Goal: Task Accomplishment & Management: Complete application form

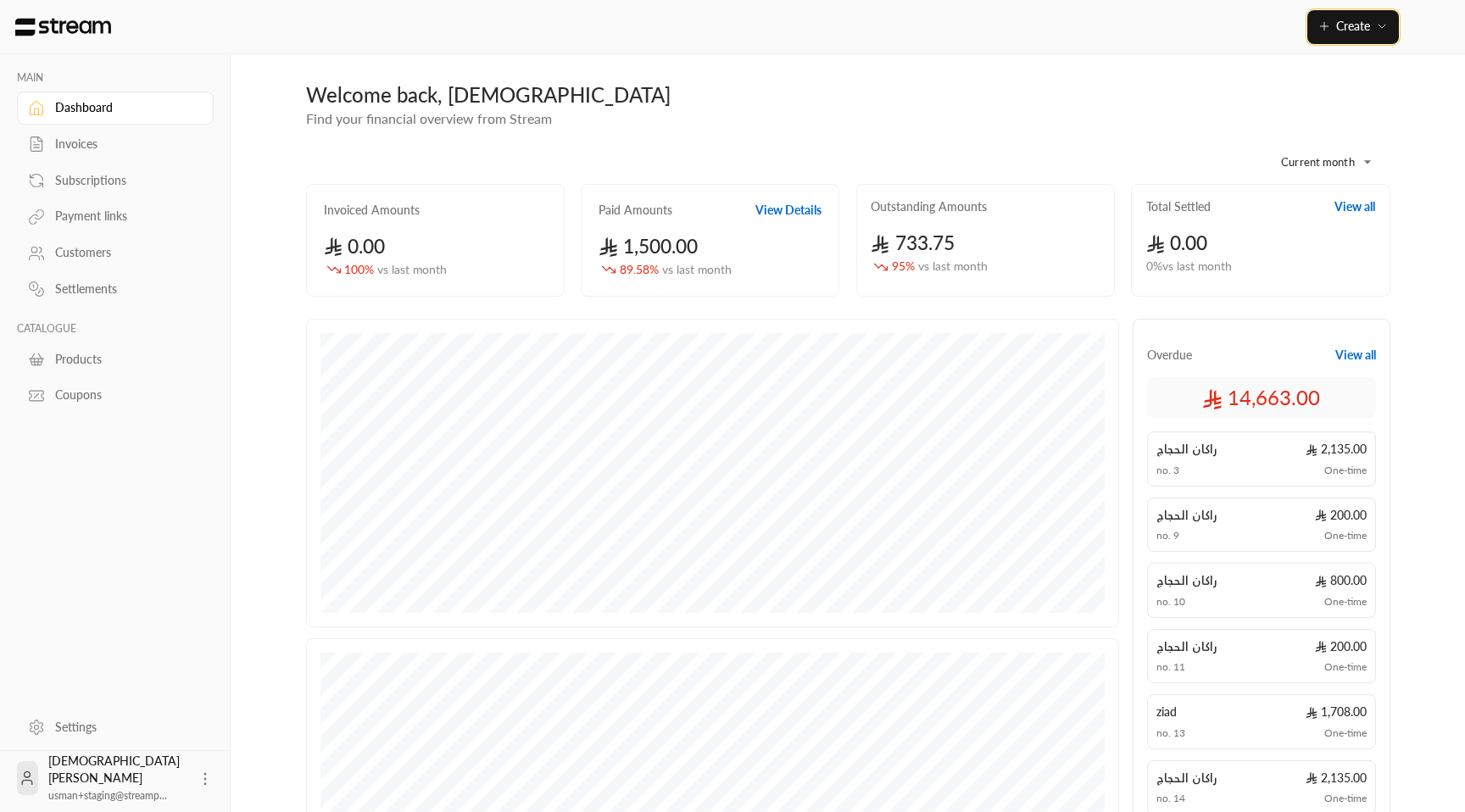
click at [1339, 31] on span "Create" at bounding box center [1353, 26] width 34 height 15
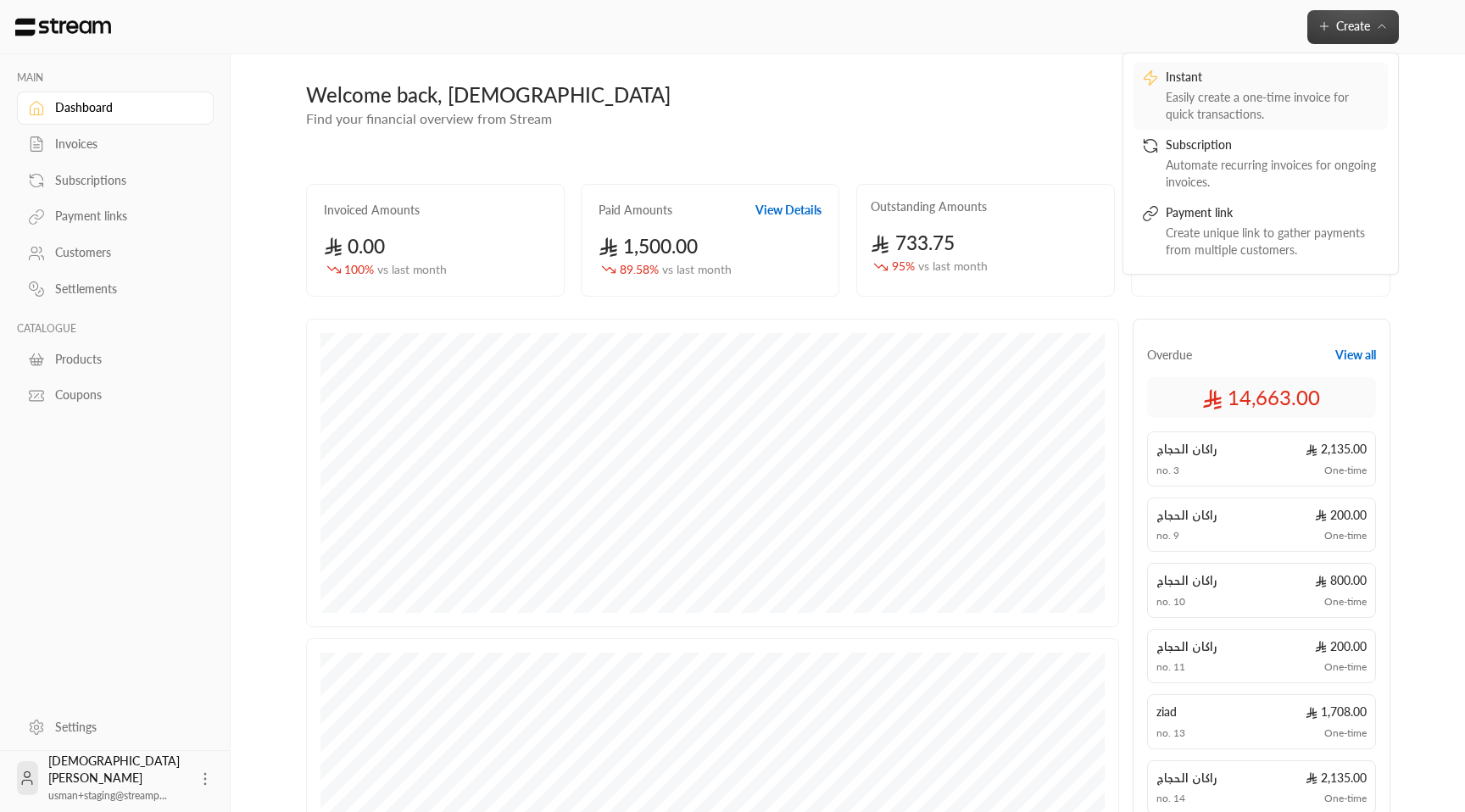
click at [1280, 87] on div "Instant" at bounding box center [1273, 79] width 214 height 21
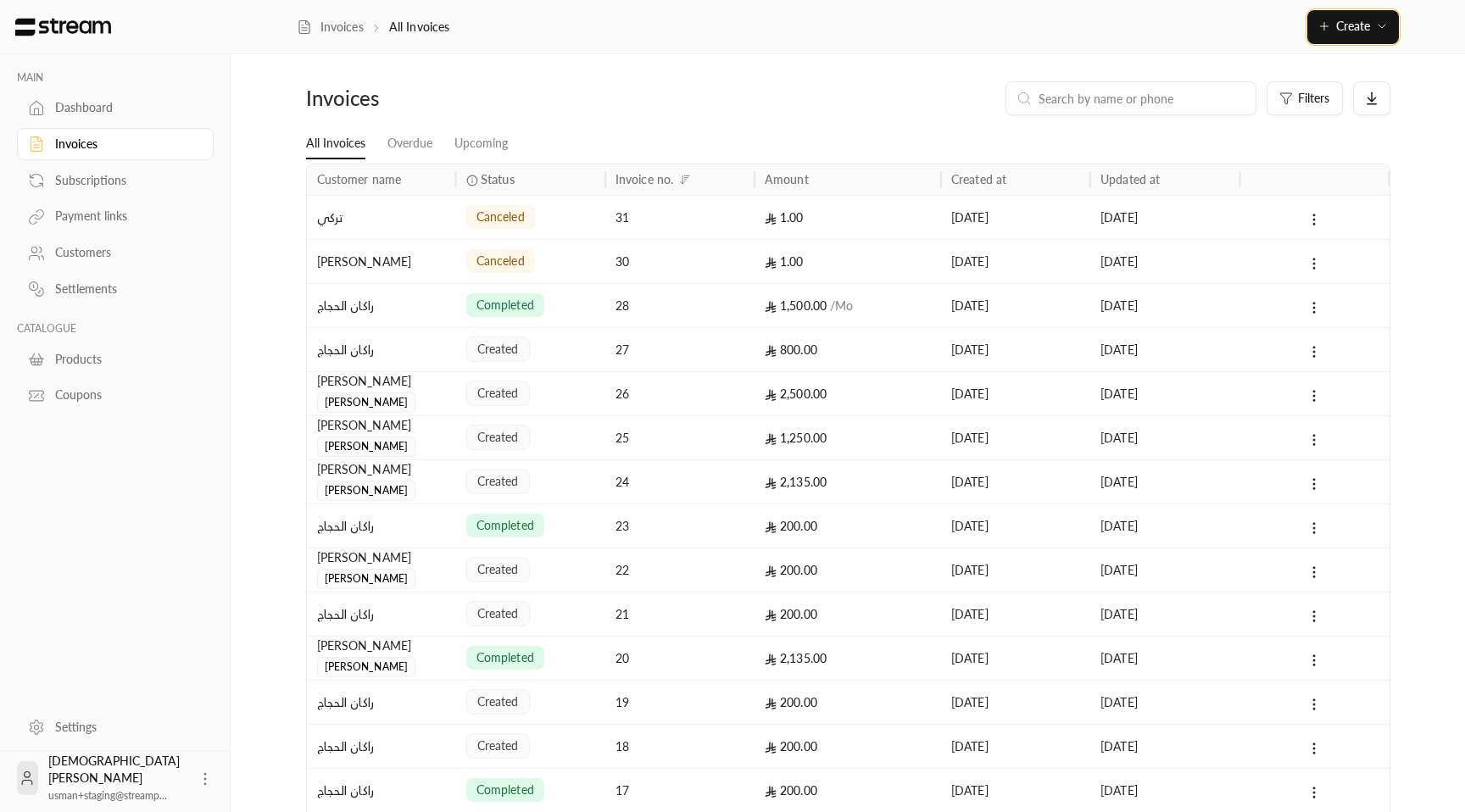
click at [1326, 36] on button "Create" at bounding box center [1353, 27] width 92 height 34
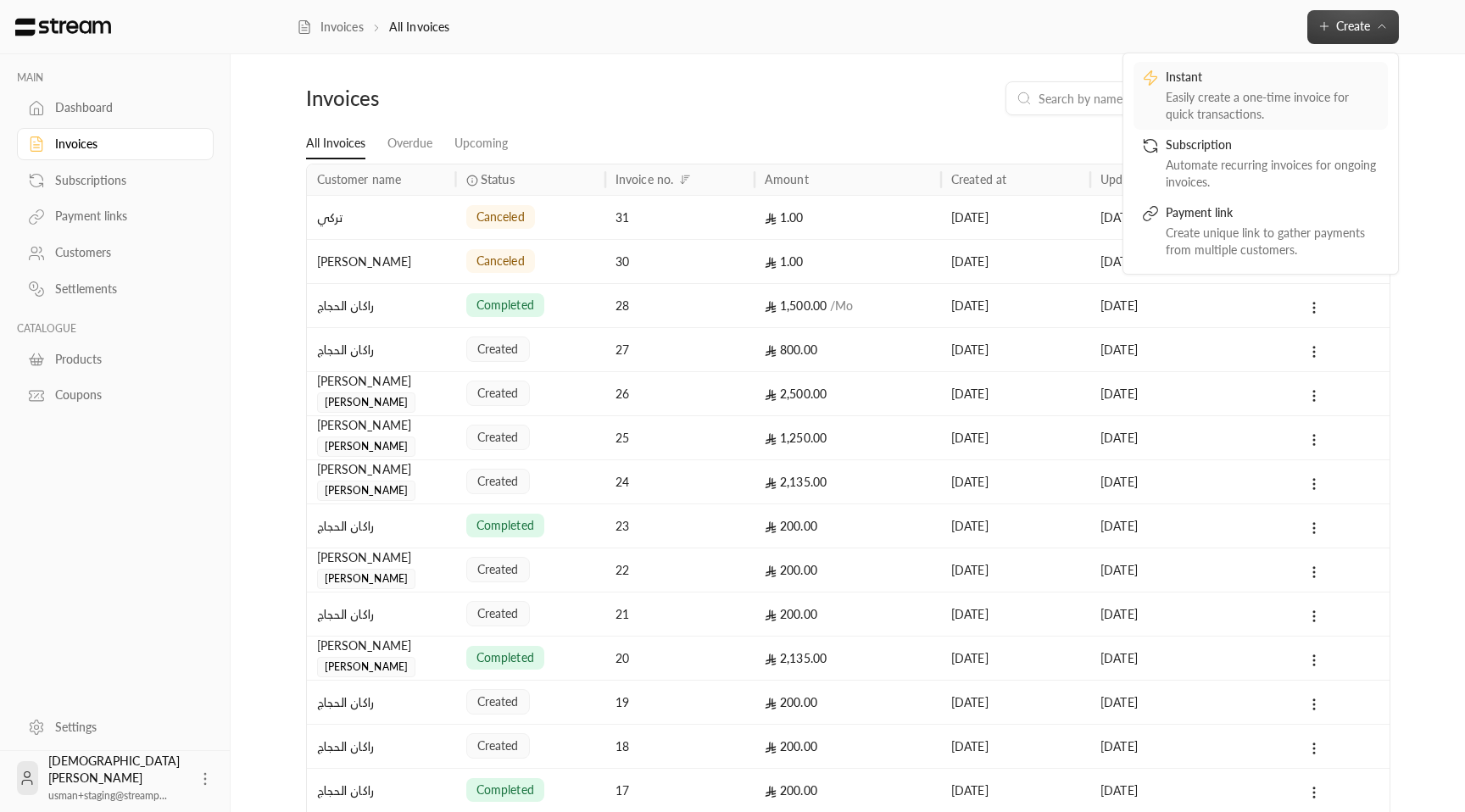
click at [1267, 81] on div "Instant" at bounding box center [1273, 79] width 214 height 21
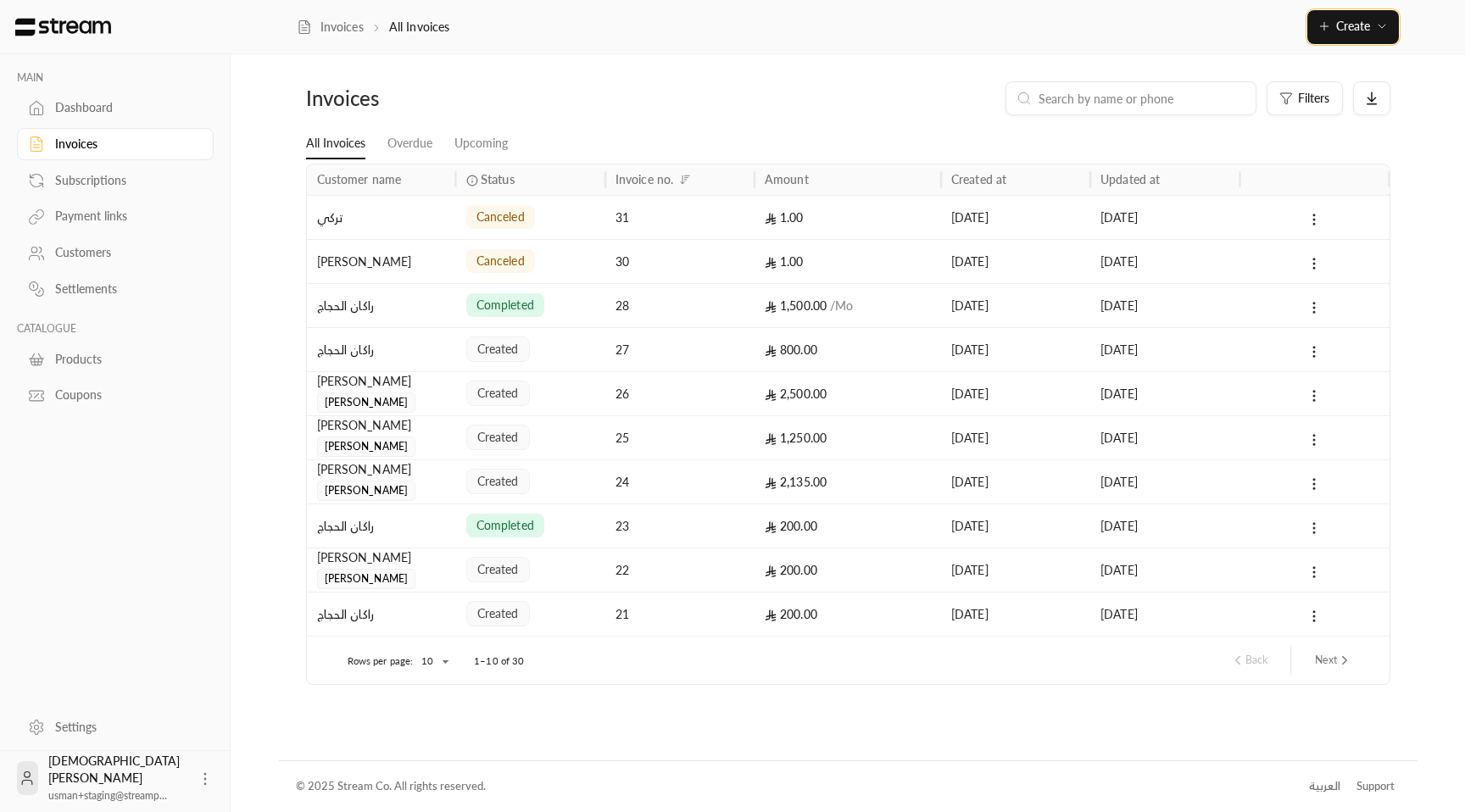
click at [1348, 36] on button "Create" at bounding box center [1353, 27] width 92 height 34
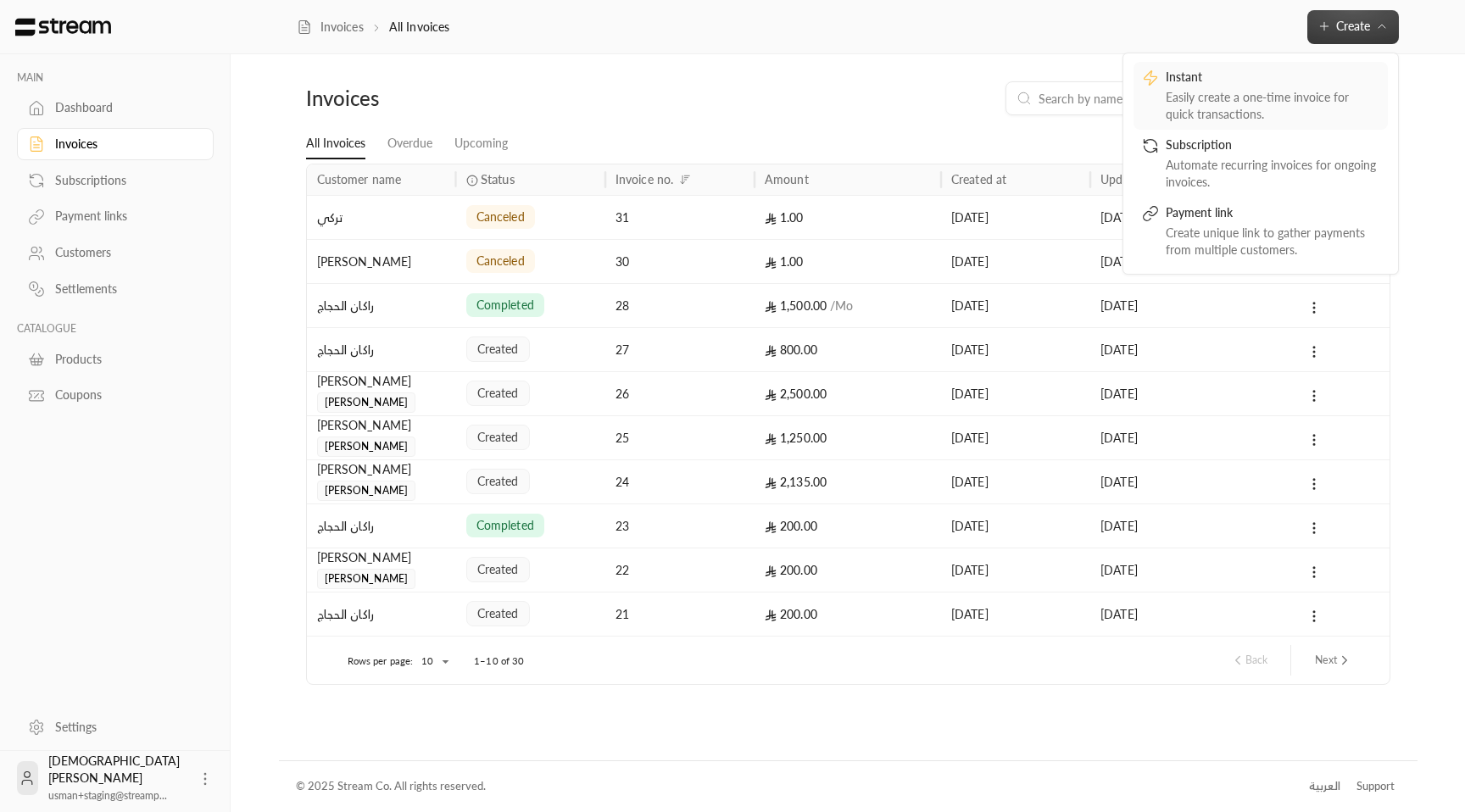
click at [1205, 105] on div "Easily create a one-time invoice for quick transactions." at bounding box center [1273, 106] width 214 height 34
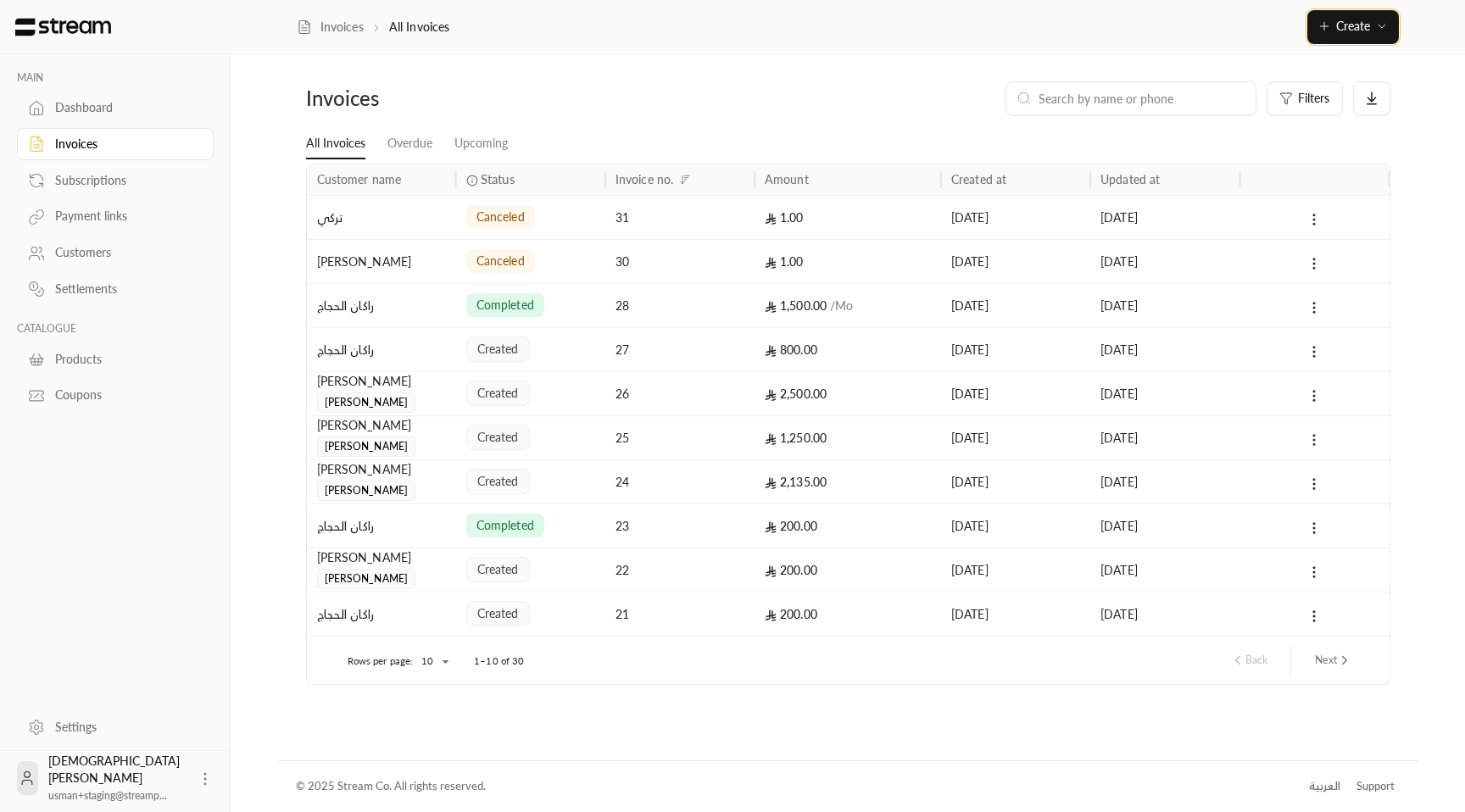
click at [1364, 28] on span "Create" at bounding box center [1353, 26] width 34 height 15
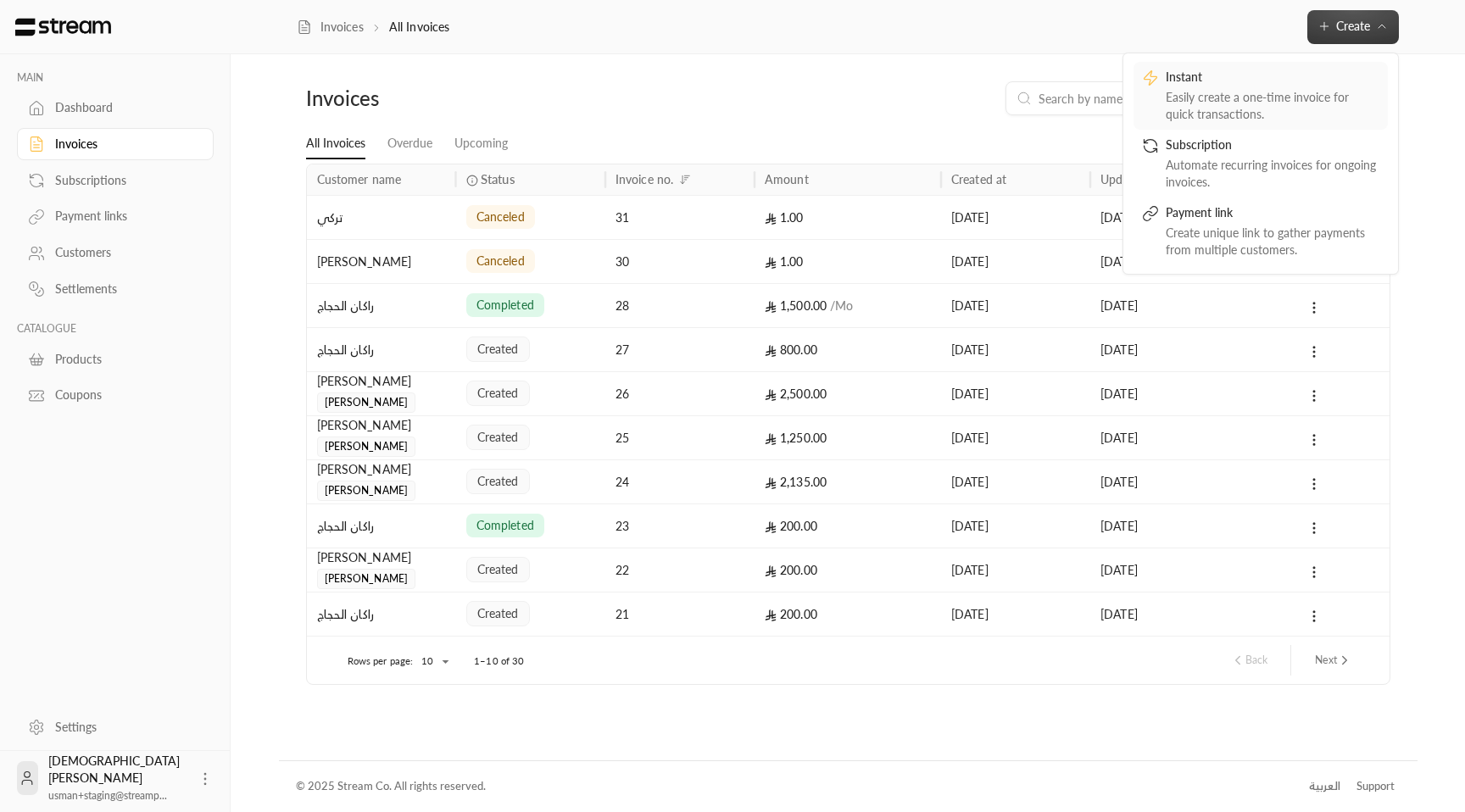
click at [1297, 85] on div "Instant" at bounding box center [1273, 79] width 214 height 21
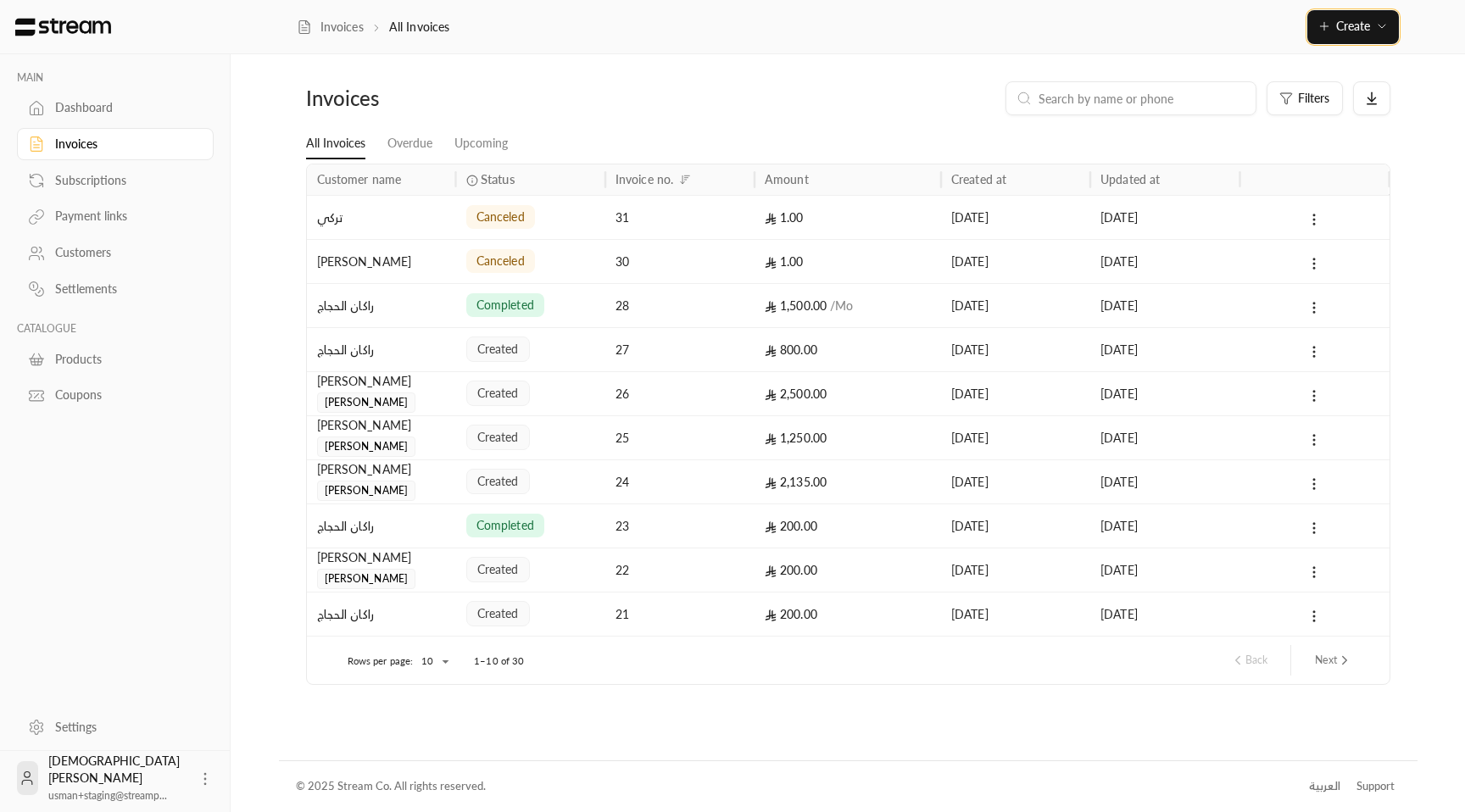
click at [1346, 36] on button "Create" at bounding box center [1353, 27] width 92 height 34
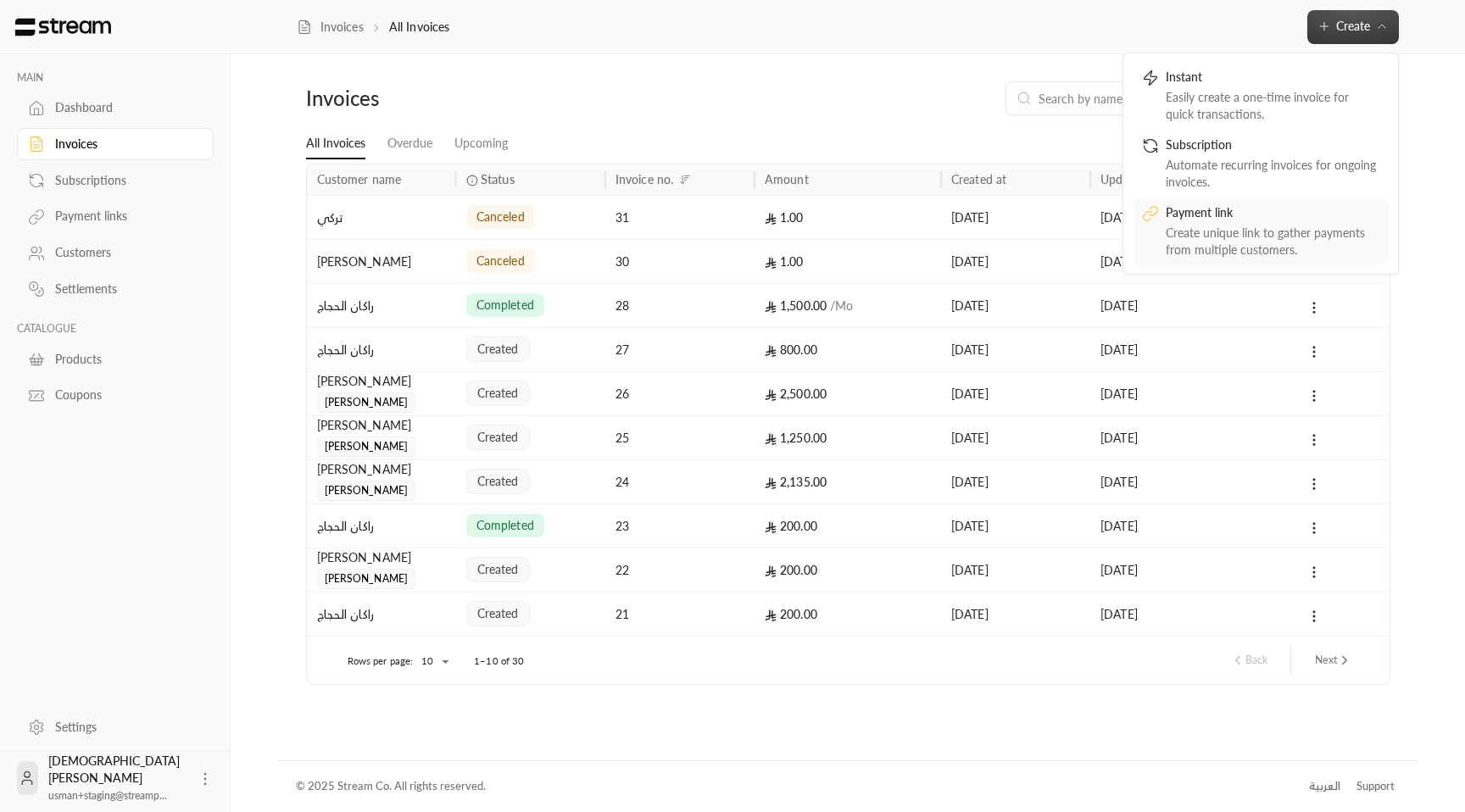
click at [1238, 202] on link "Payment link Create unique link to gather payments from multiple customers." at bounding box center [1260, 231] width 254 height 68
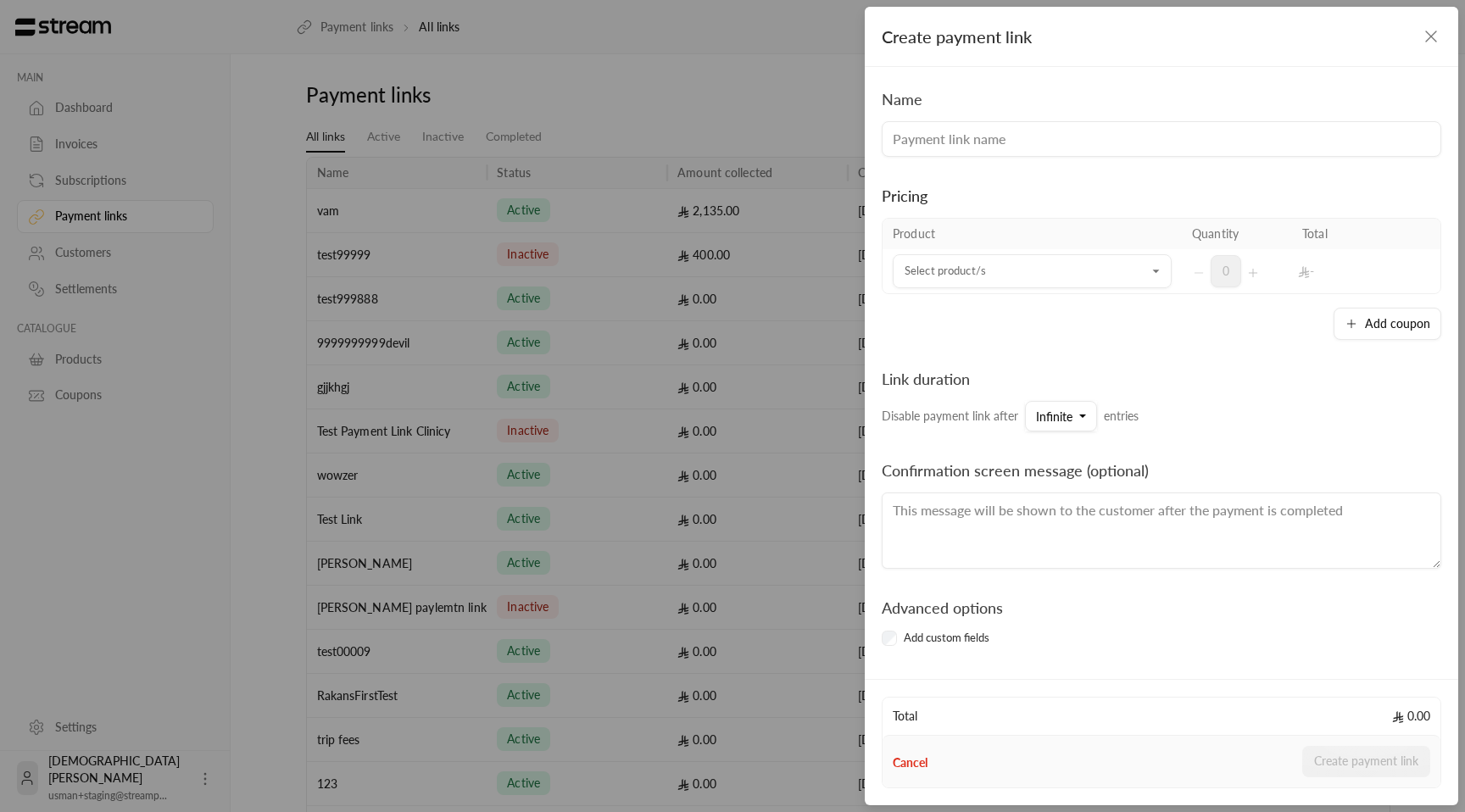
click at [1438, 42] on icon "button" at bounding box center [1431, 37] width 21 height 21
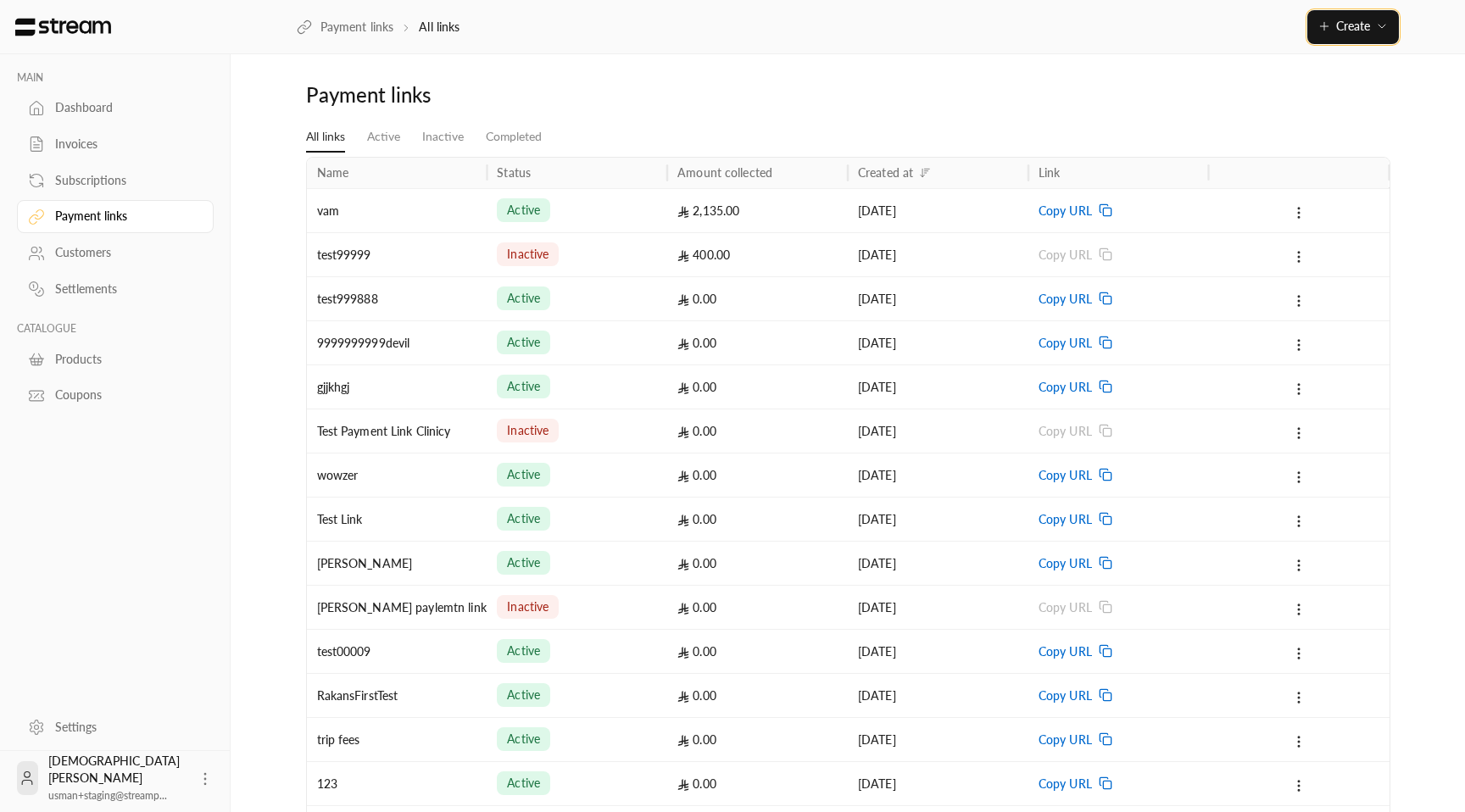
click at [1359, 29] on span "Create" at bounding box center [1353, 26] width 34 height 15
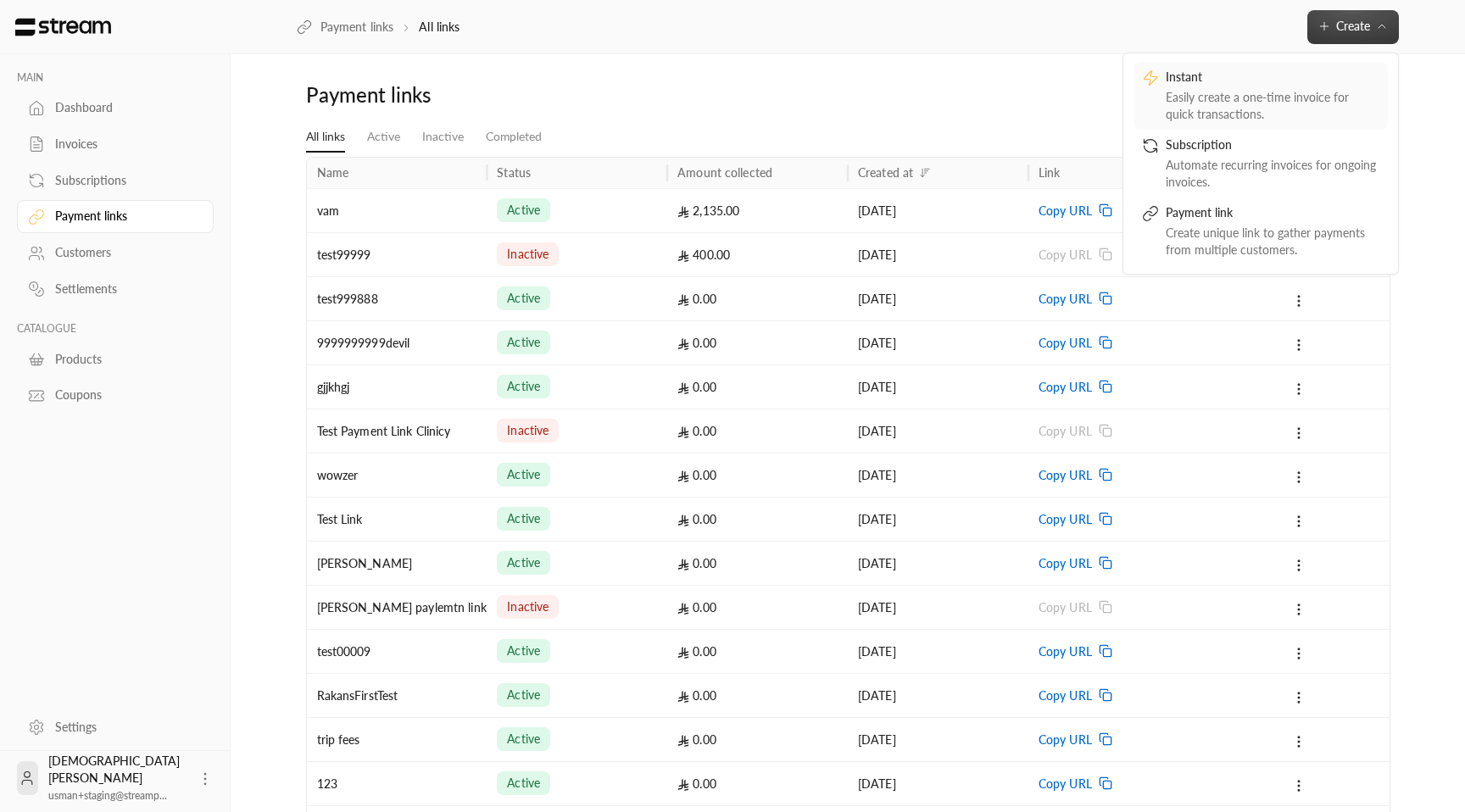
click at [1267, 85] on div "Instant" at bounding box center [1273, 79] width 214 height 21
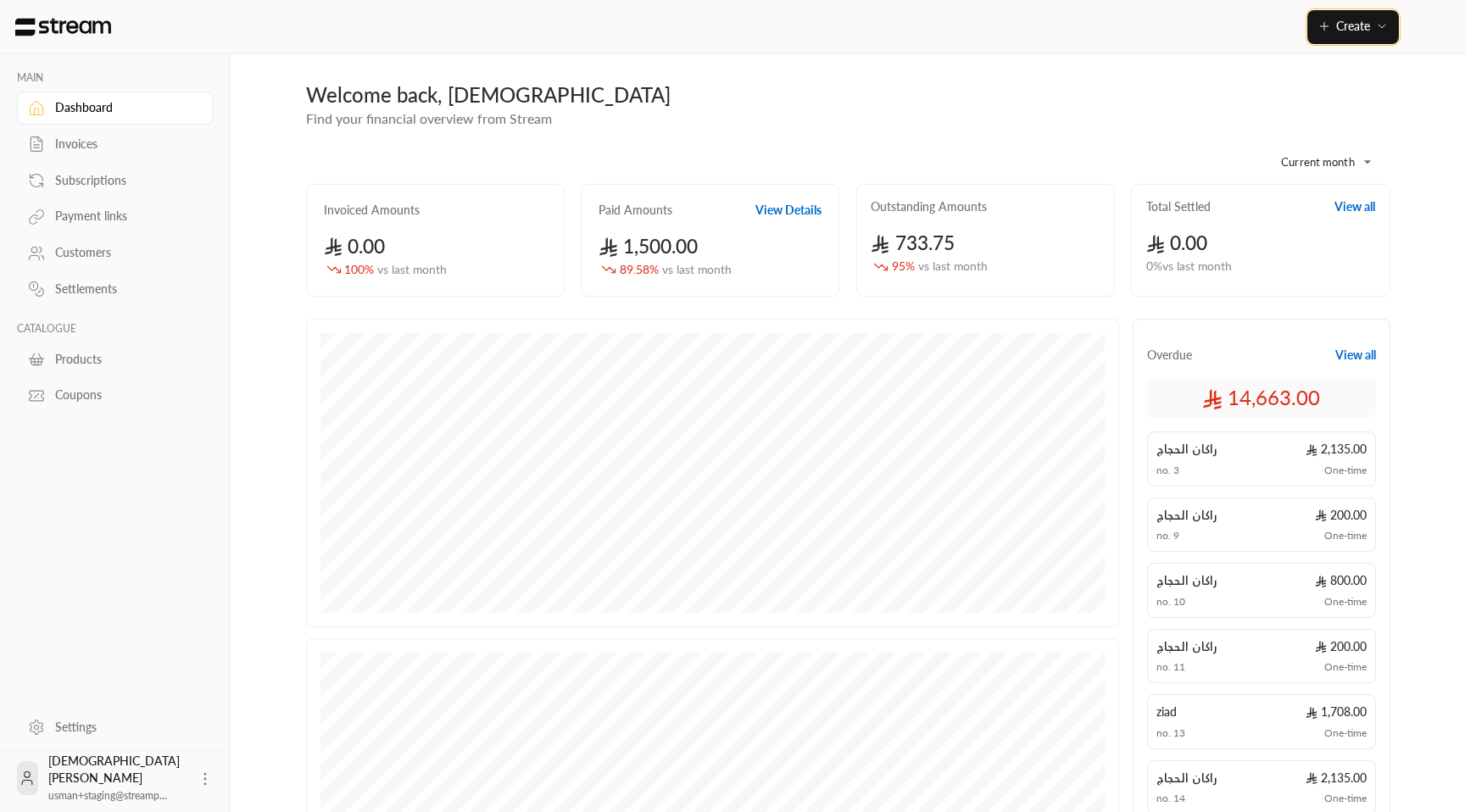
click at [1356, 23] on span "Create" at bounding box center [1353, 26] width 34 height 15
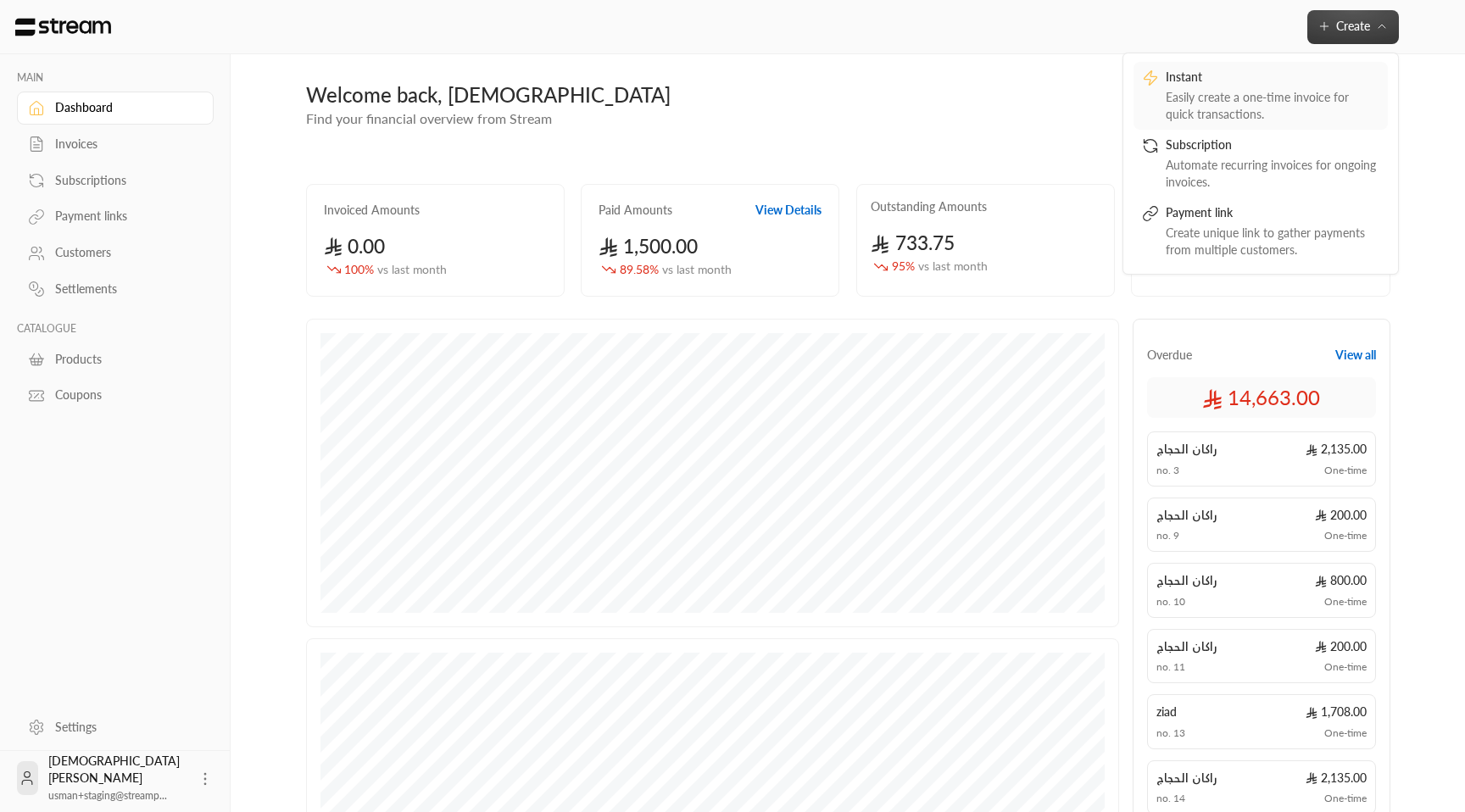
click at [1272, 80] on div "Instant" at bounding box center [1273, 79] width 214 height 21
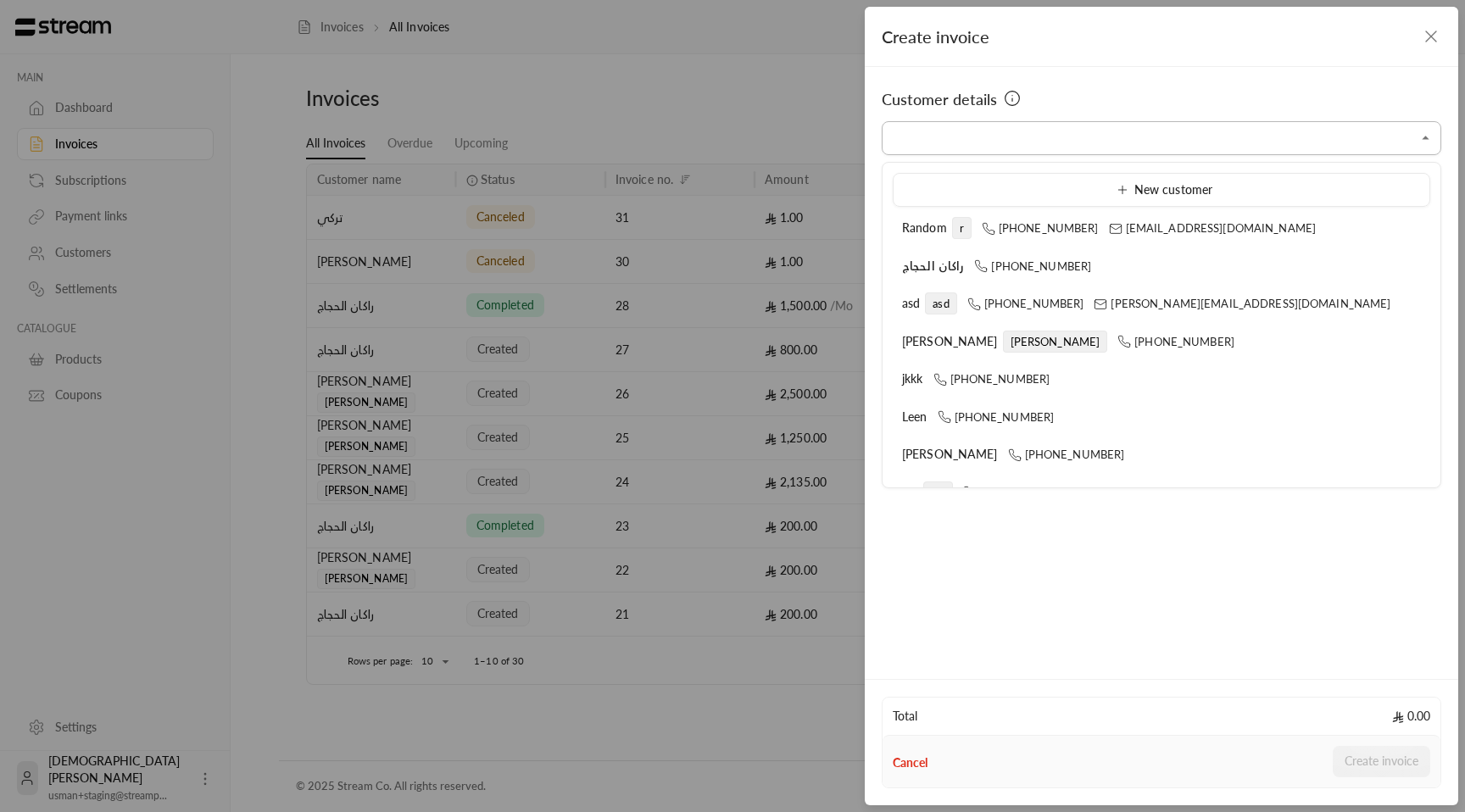
click at [1131, 147] on input "Select customer" at bounding box center [1161, 138] width 559 height 30
click at [1082, 144] on input "Select customer" at bounding box center [1161, 138] width 559 height 30
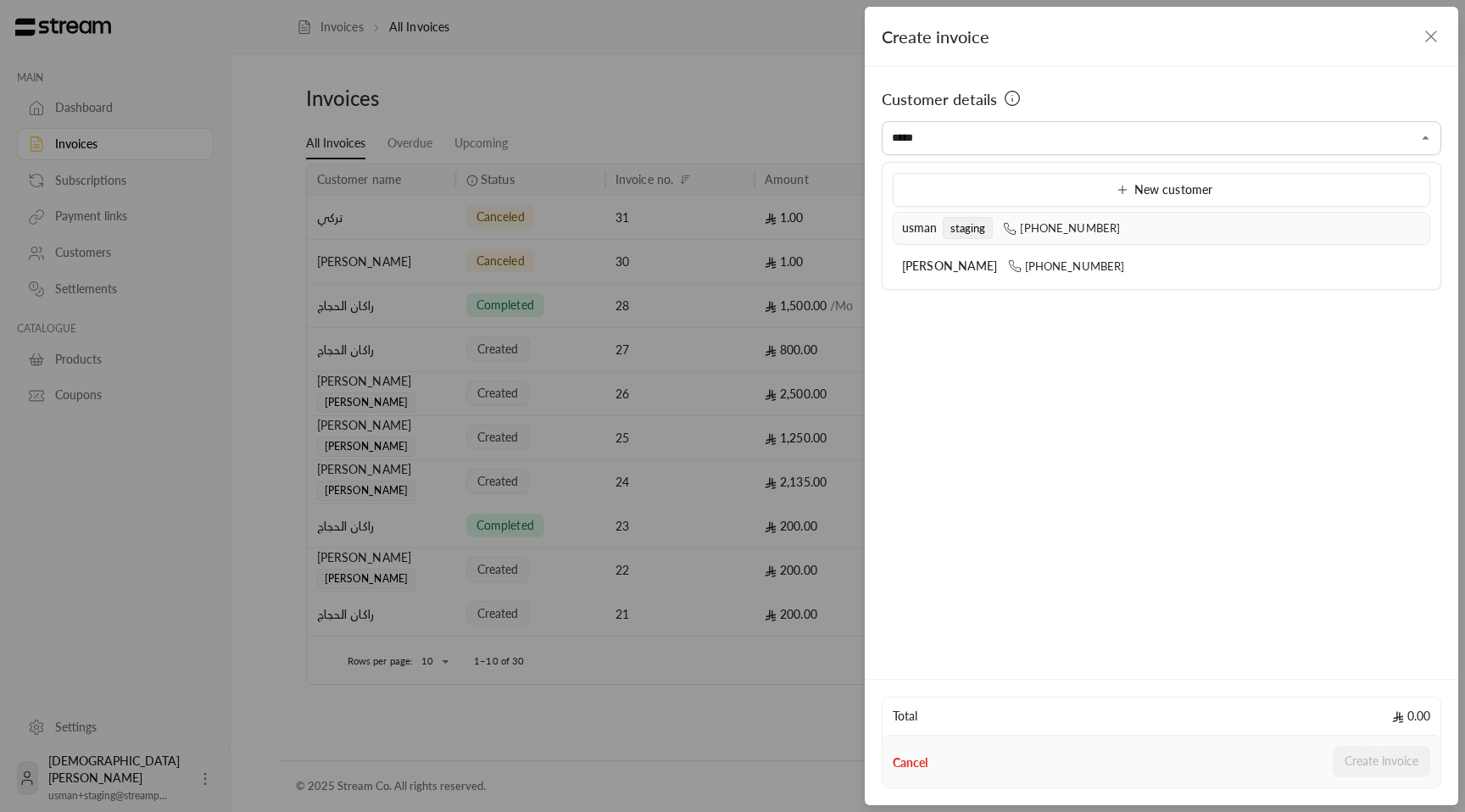
click at [1031, 239] on li "usman staging [PHONE_NUMBER]" at bounding box center [1161, 228] width 537 height 33
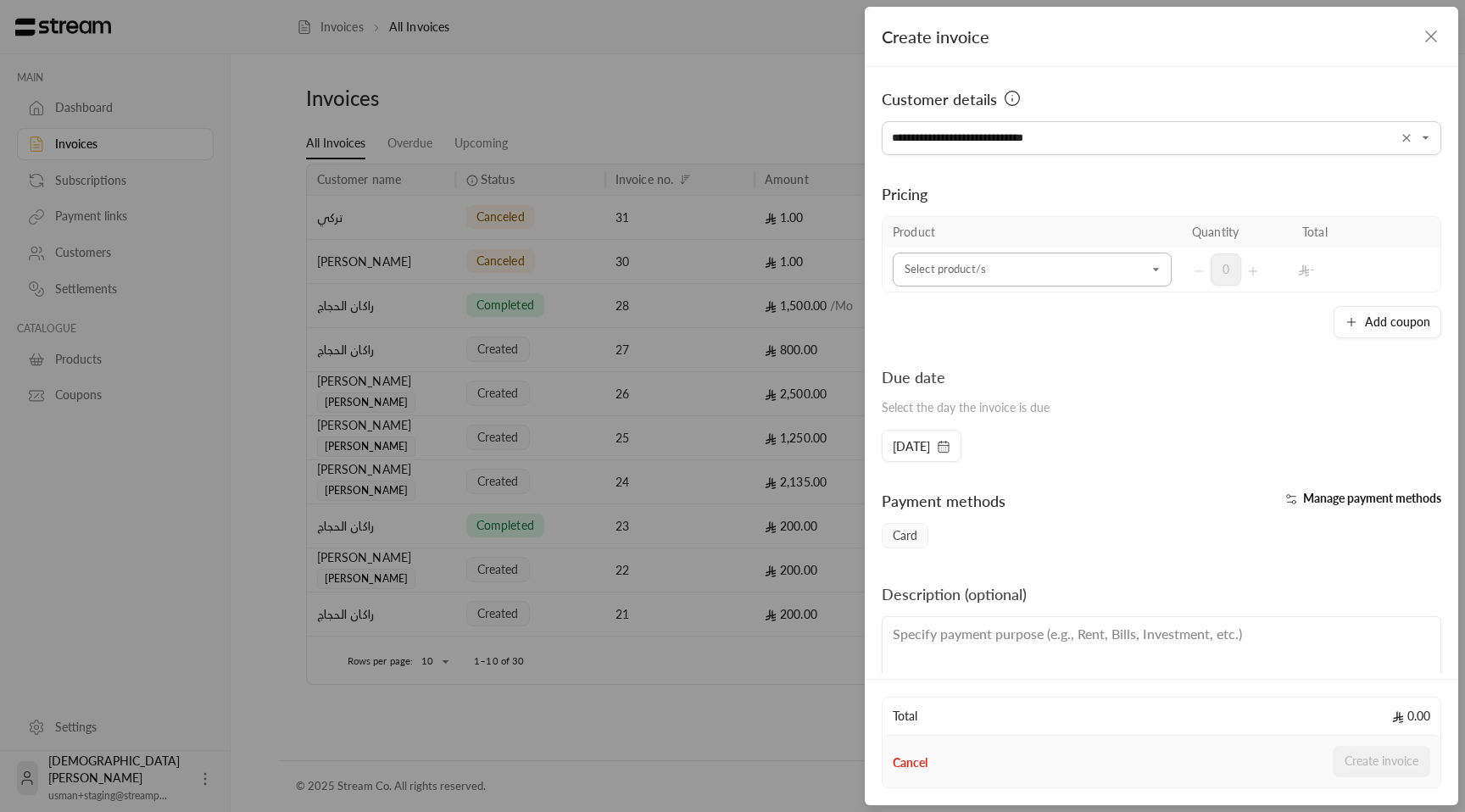
type input "**********"
click at [1061, 265] on input "Select customer" at bounding box center [1032, 269] width 279 height 30
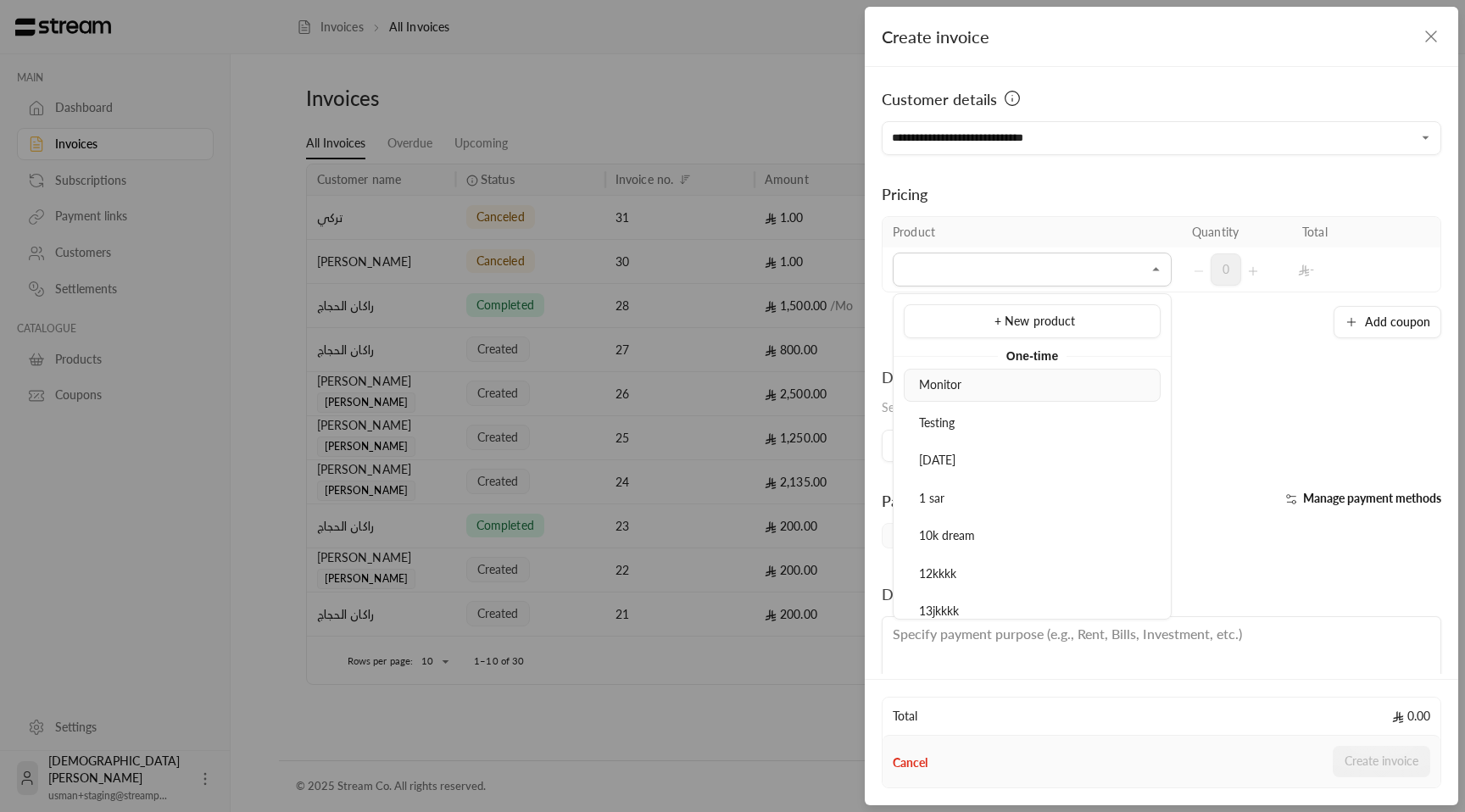
click at [989, 378] on div "Monitor" at bounding box center [1032, 385] width 239 height 18
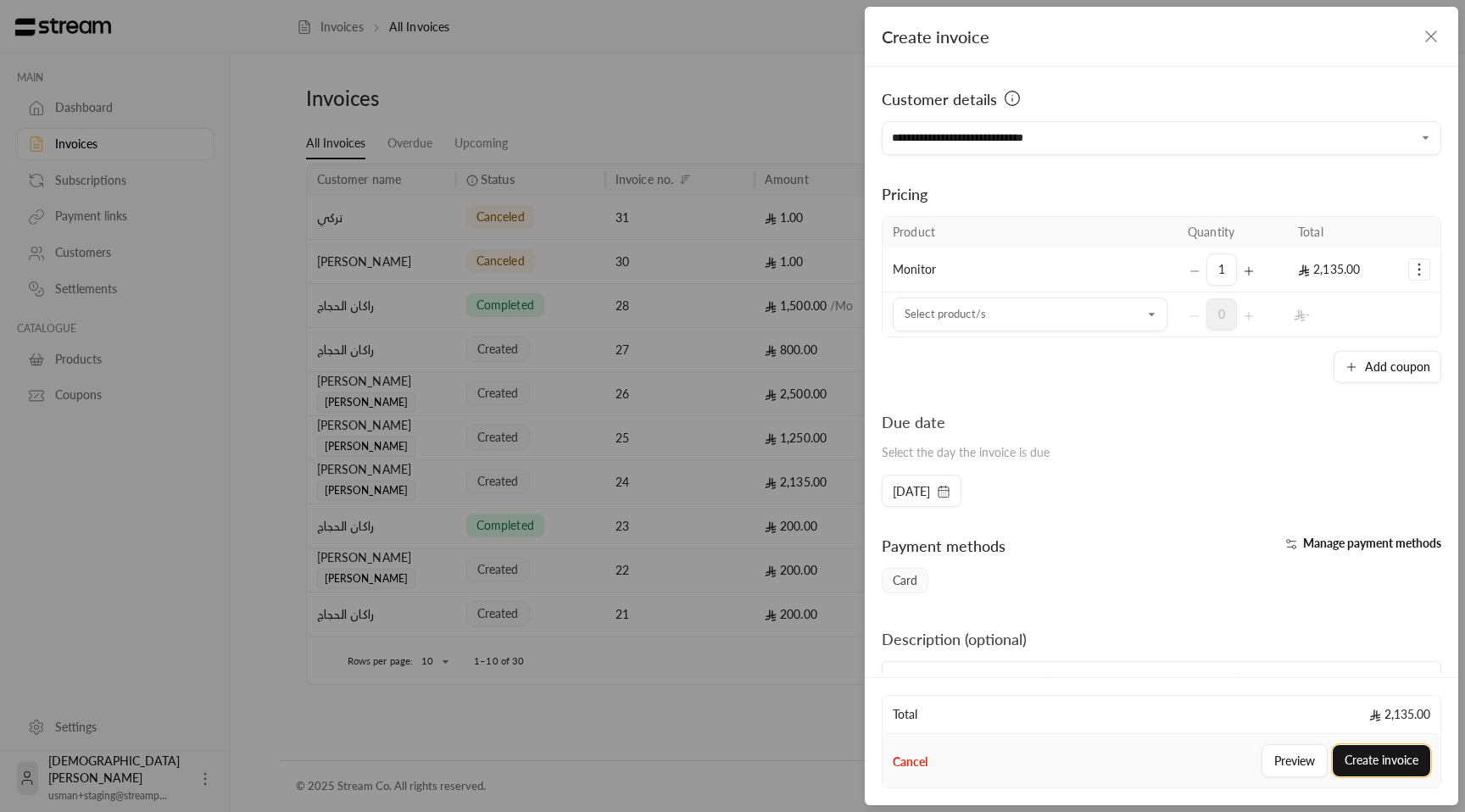
click at [1417, 767] on button "Create invoice" at bounding box center [1381, 760] width 97 height 32
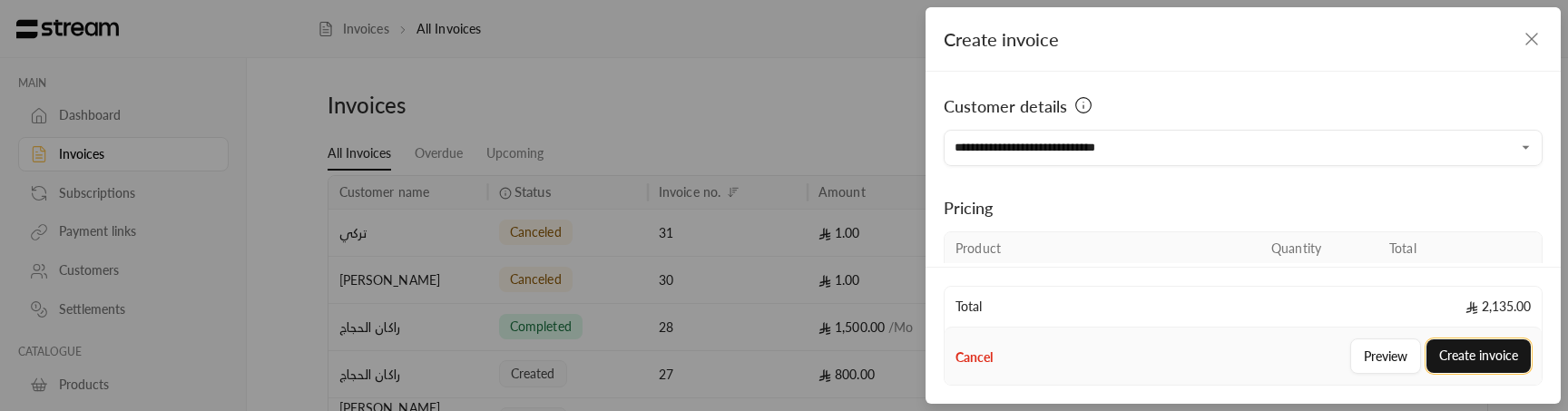
click at [1482, 362] on button "Create invoice" at bounding box center [1478, 356] width 104 height 34
click at [1465, 352] on button "Create invoice" at bounding box center [1478, 356] width 104 height 34
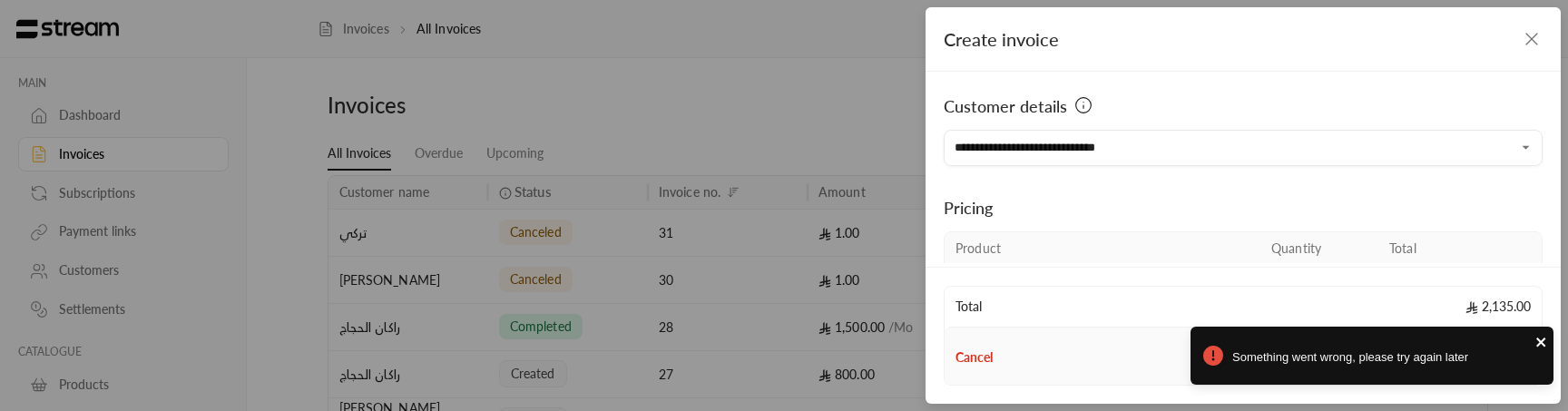
click at [1543, 343] on icon "close" at bounding box center [1541, 342] width 13 height 15
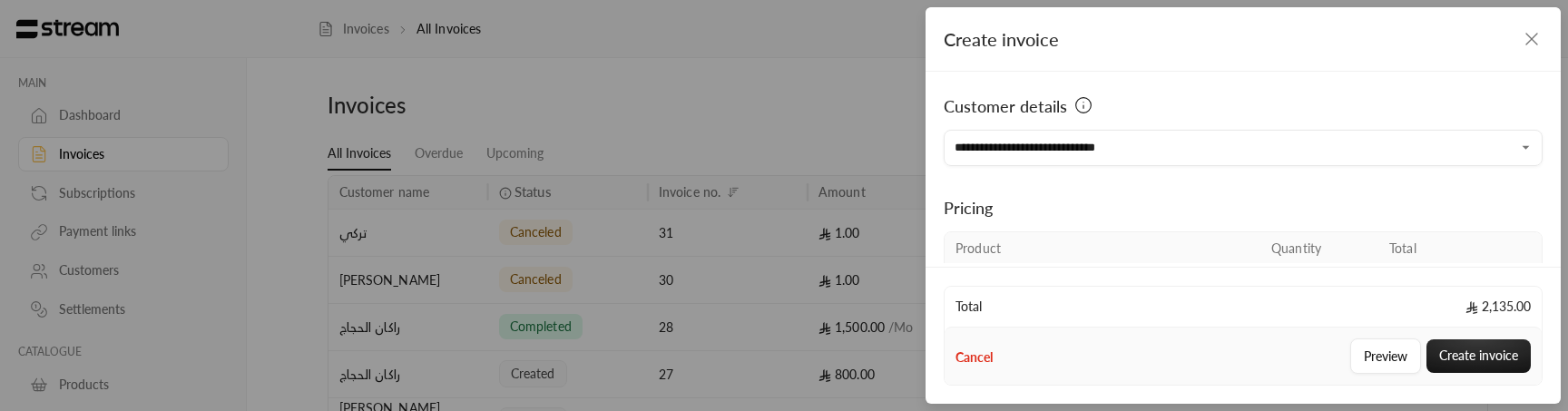
click at [816, 153] on div "**********" at bounding box center [784, 205] width 1568 height 411
click at [1533, 37] on icon "button" at bounding box center [1531, 39] width 11 height 11
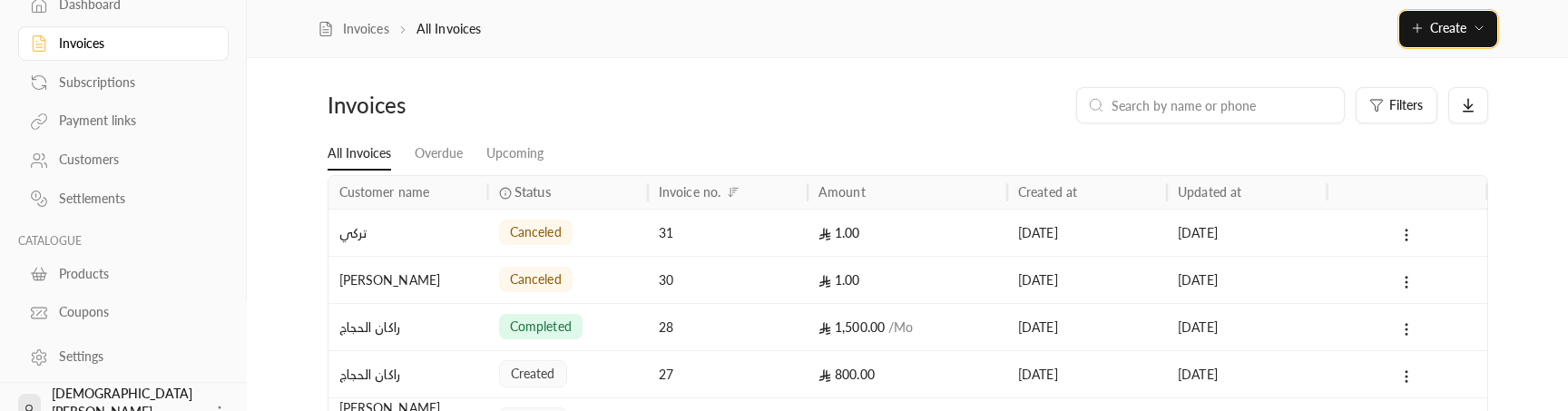
scroll to position [152, 0]
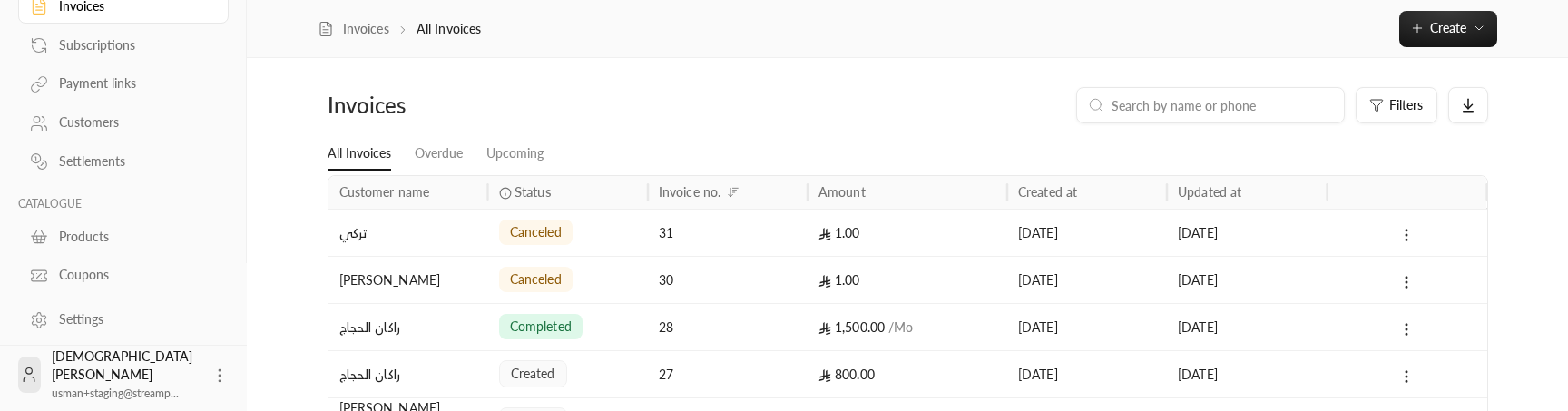
click at [214, 375] on icon at bounding box center [220, 375] width 18 height 18
click at [209, 379] on li "Logout" at bounding box center [189, 375] width 66 height 29
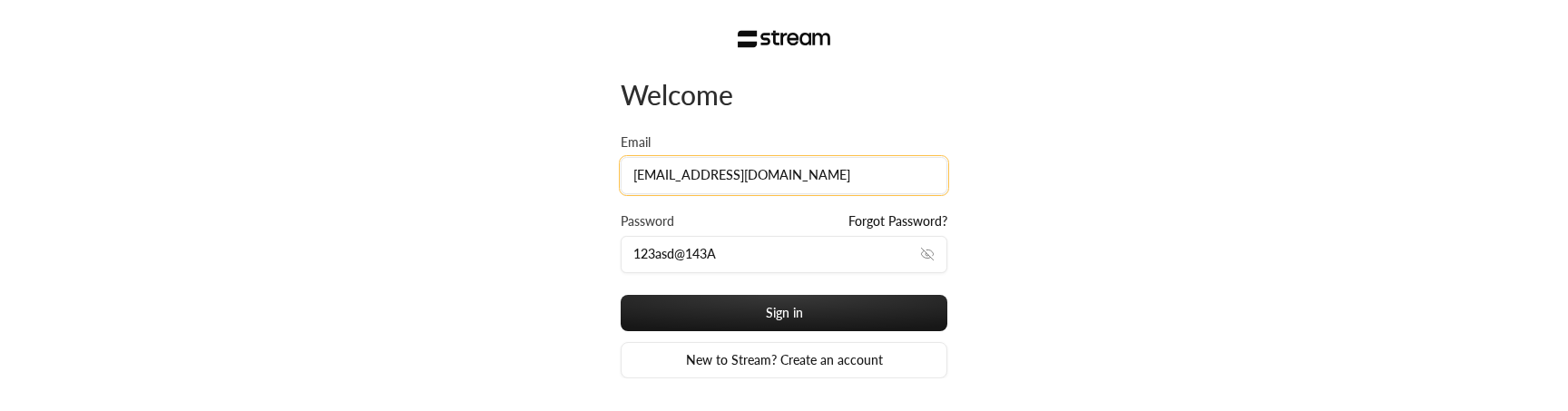
drag, startPoint x: 853, startPoint y: 176, endPoint x: 471, endPoint y: 143, distance: 383.4
click at [471, 143] on div "Welcome Email [EMAIL_ADDRESS][DOMAIN_NAME] Password Forgot Password? 123asd@143…" at bounding box center [784, 234] width 1568 height 470
click at [734, 253] on input "123asd@143A" at bounding box center [784, 254] width 327 height 38
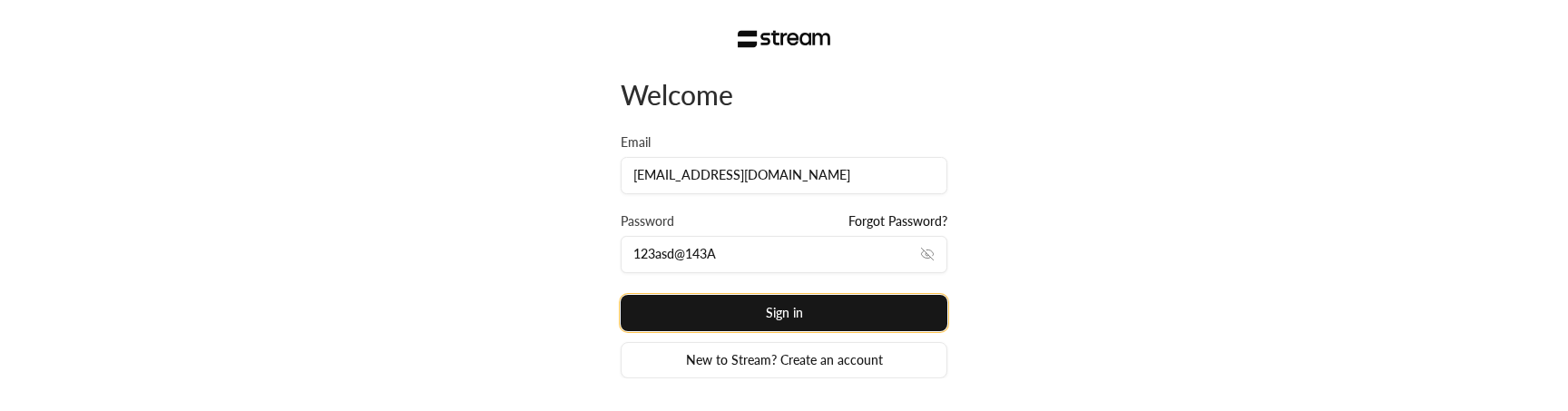
click at [823, 325] on button "Sign in" at bounding box center [784, 313] width 327 height 37
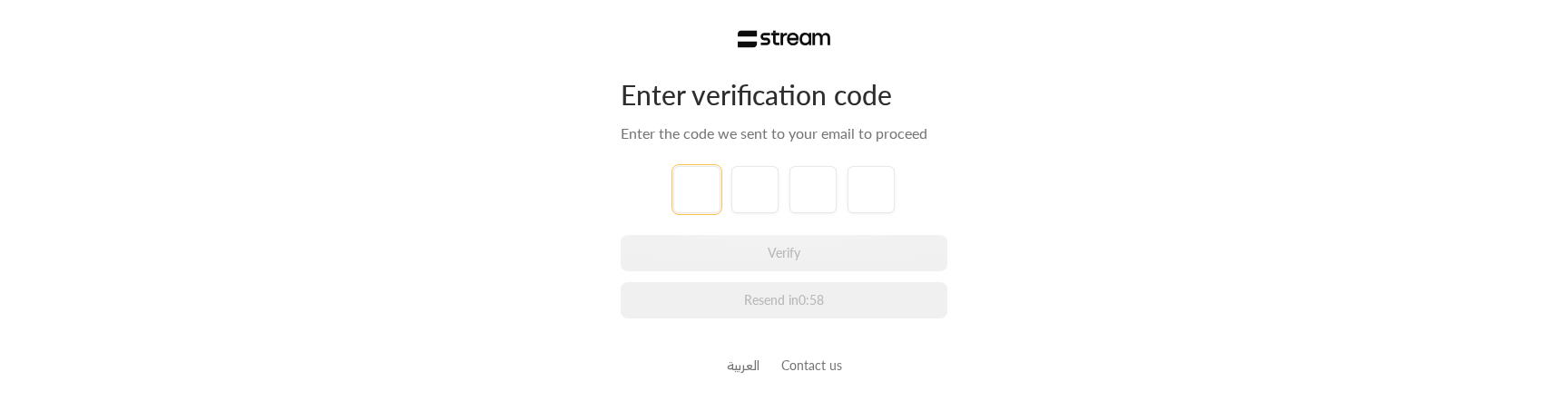
type input "1"
type input "2"
type input "3"
type input "4"
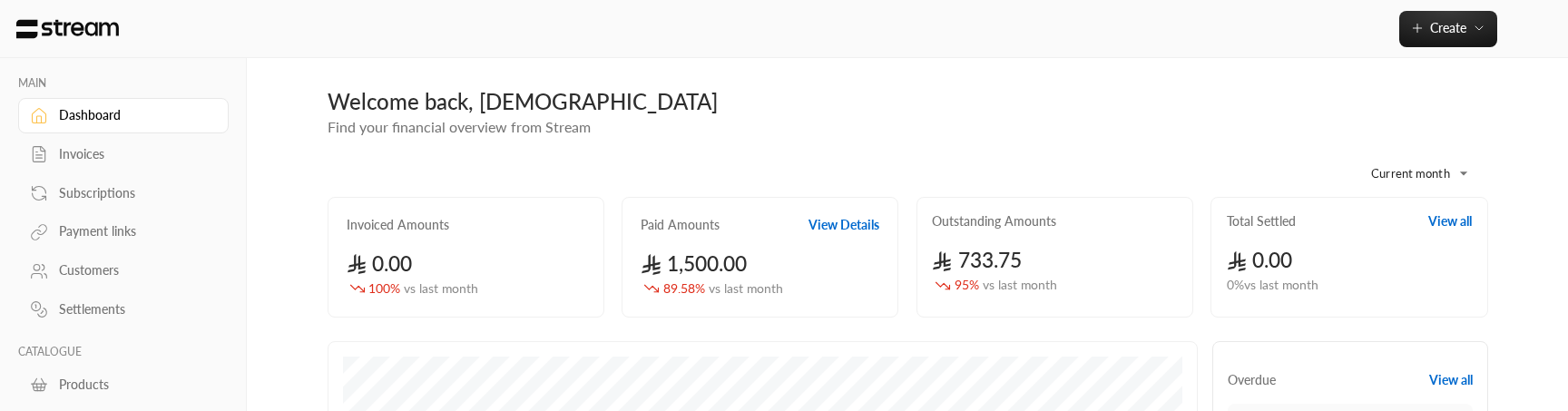
click at [103, 156] on div "Invoices" at bounding box center [132, 155] width 147 height 18
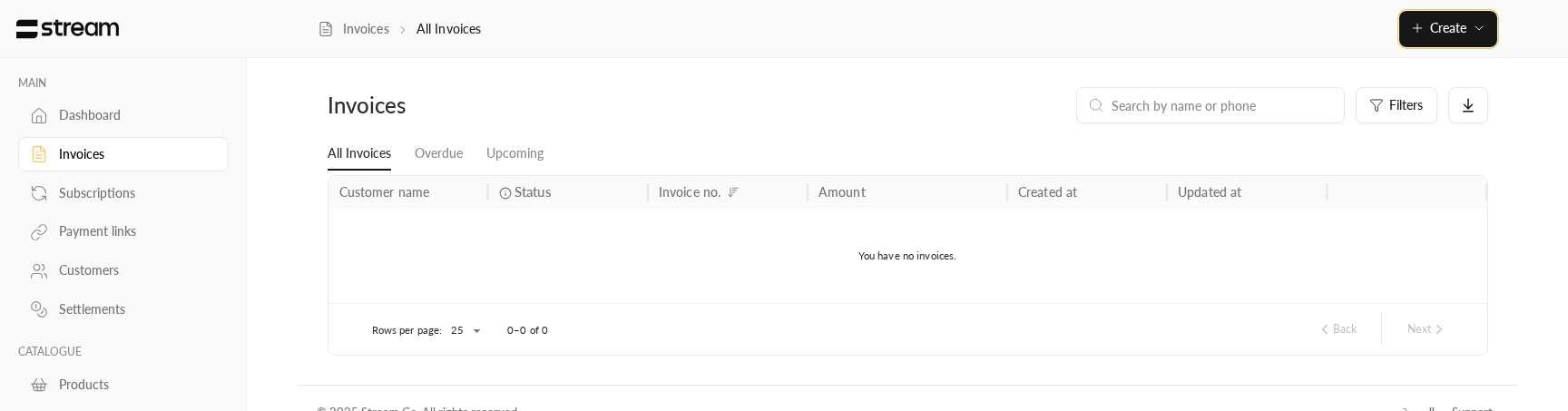
click at [1465, 37] on button "Create" at bounding box center [1448, 29] width 98 height 37
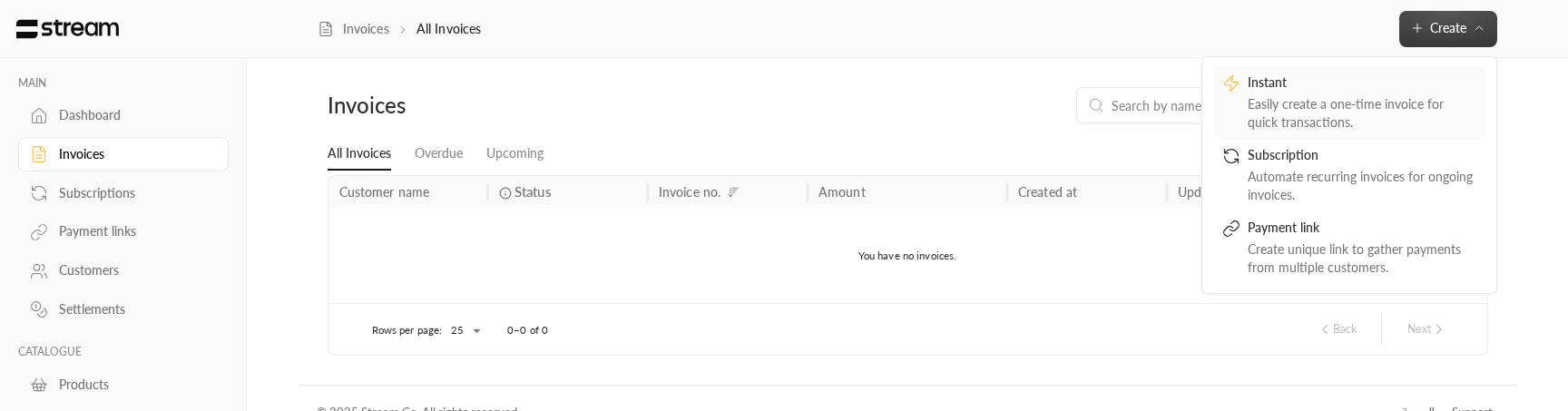
click at [1302, 102] on div "Easily create a one-time invoice for quick transactions." at bounding box center [1362, 114] width 229 height 37
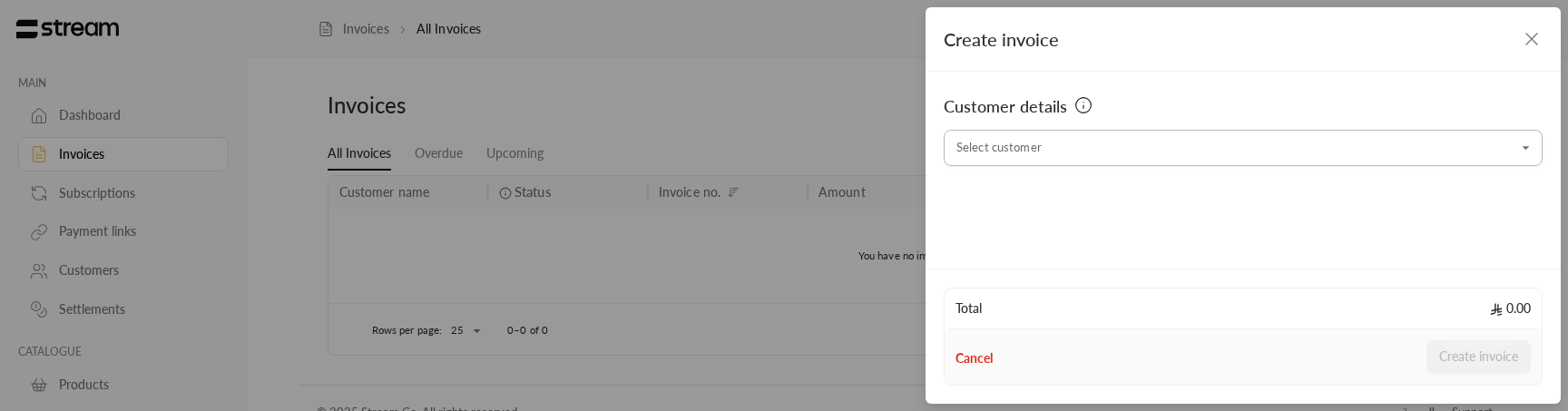
click at [1146, 153] on input "Select customer" at bounding box center [1243, 148] width 599 height 32
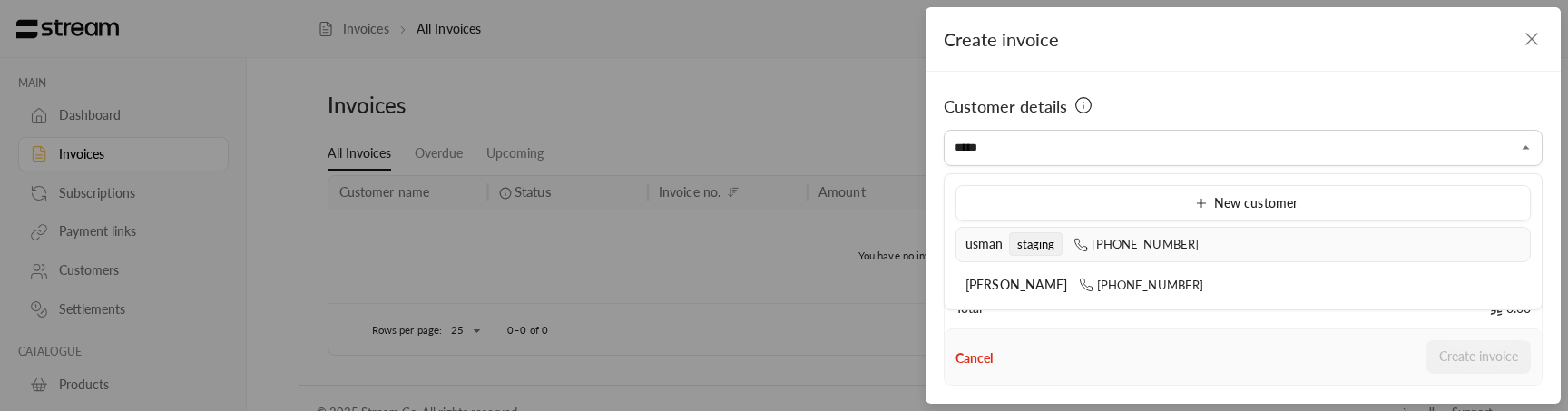
click at [1132, 259] on li "usman staging [PHONE_NUMBER]" at bounding box center [1243, 244] width 575 height 36
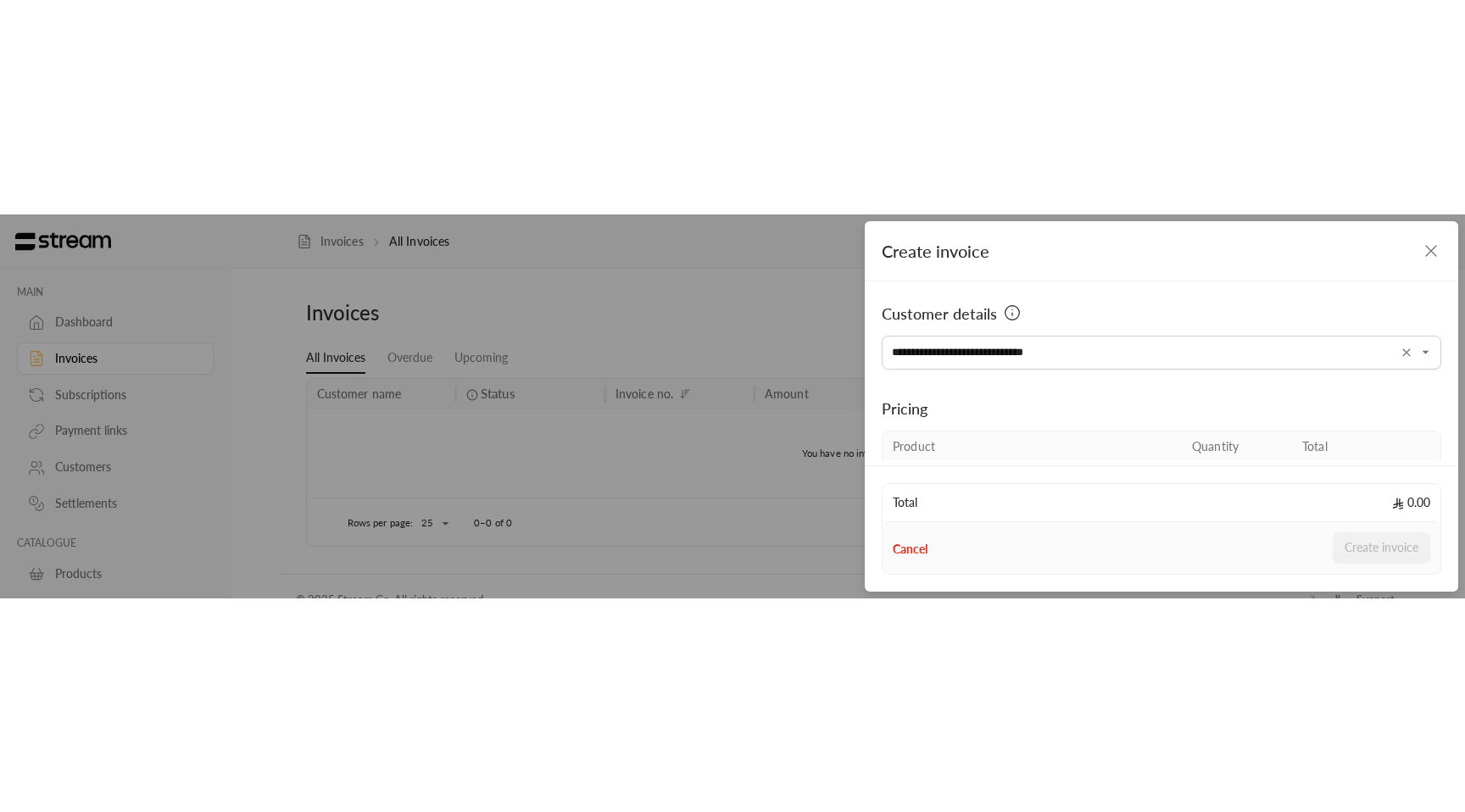
scroll to position [162, 0]
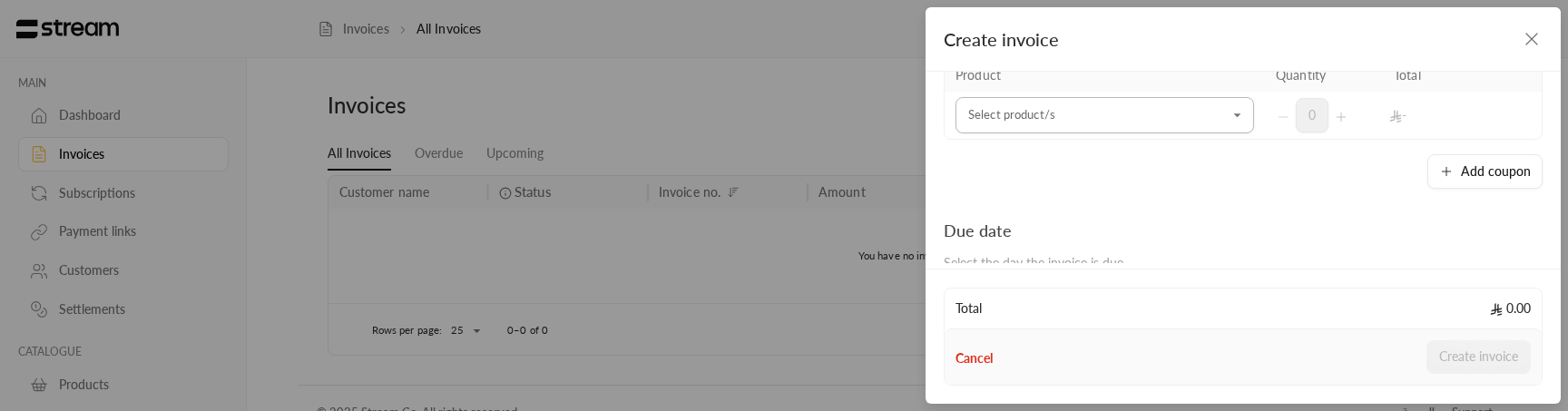
type input "**********"
click at [1156, 121] on input "Select customer" at bounding box center [1105, 115] width 298 height 32
click at [1068, 247] on div "Monitor" at bounding box center [1105, 239] width 255 height 19
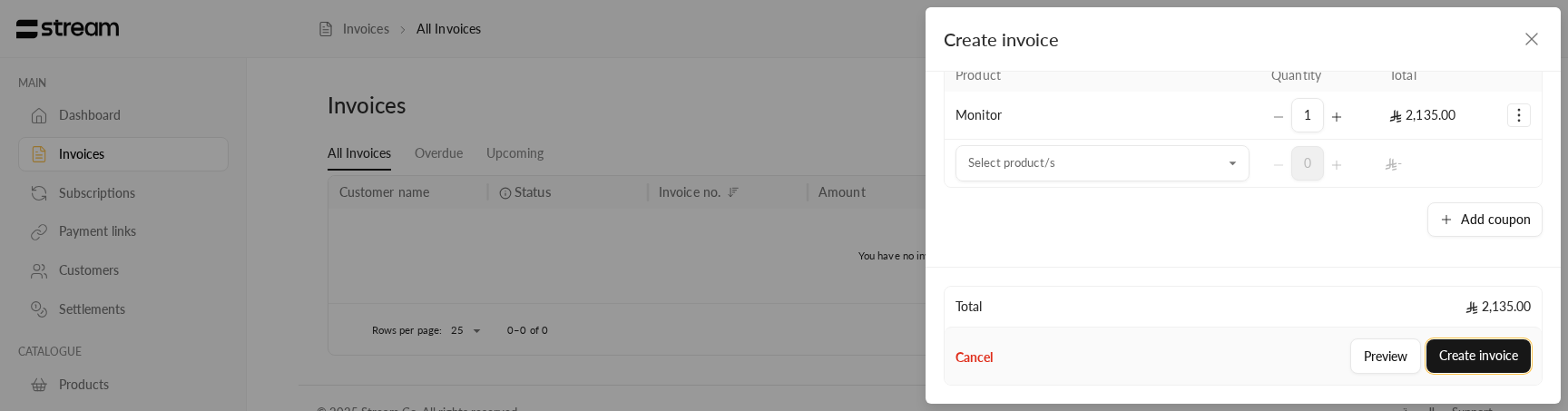
click at [1452, 352] on button "Create invoice" at bounding box center [1478, 356] width 104 height 34
